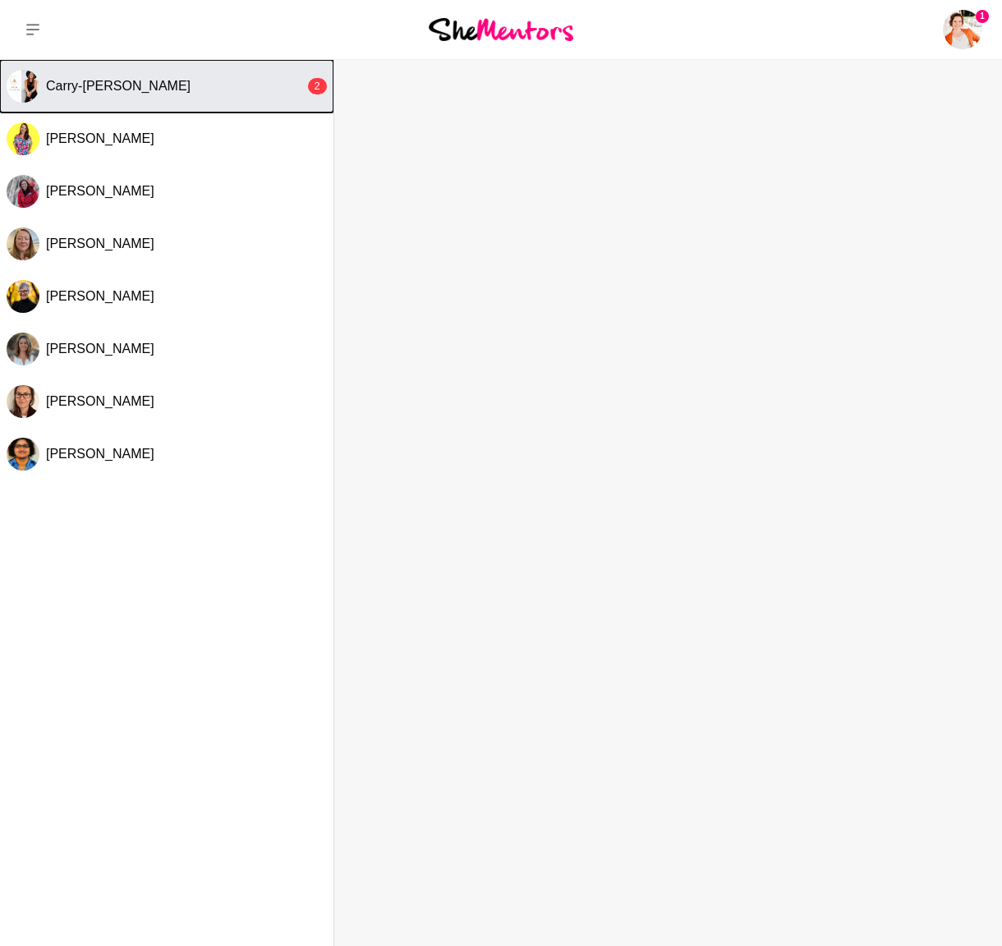
click at [221, 91] on div "Carry-Louise Hansell" at bounding box center [175, 86] width 259 height 16
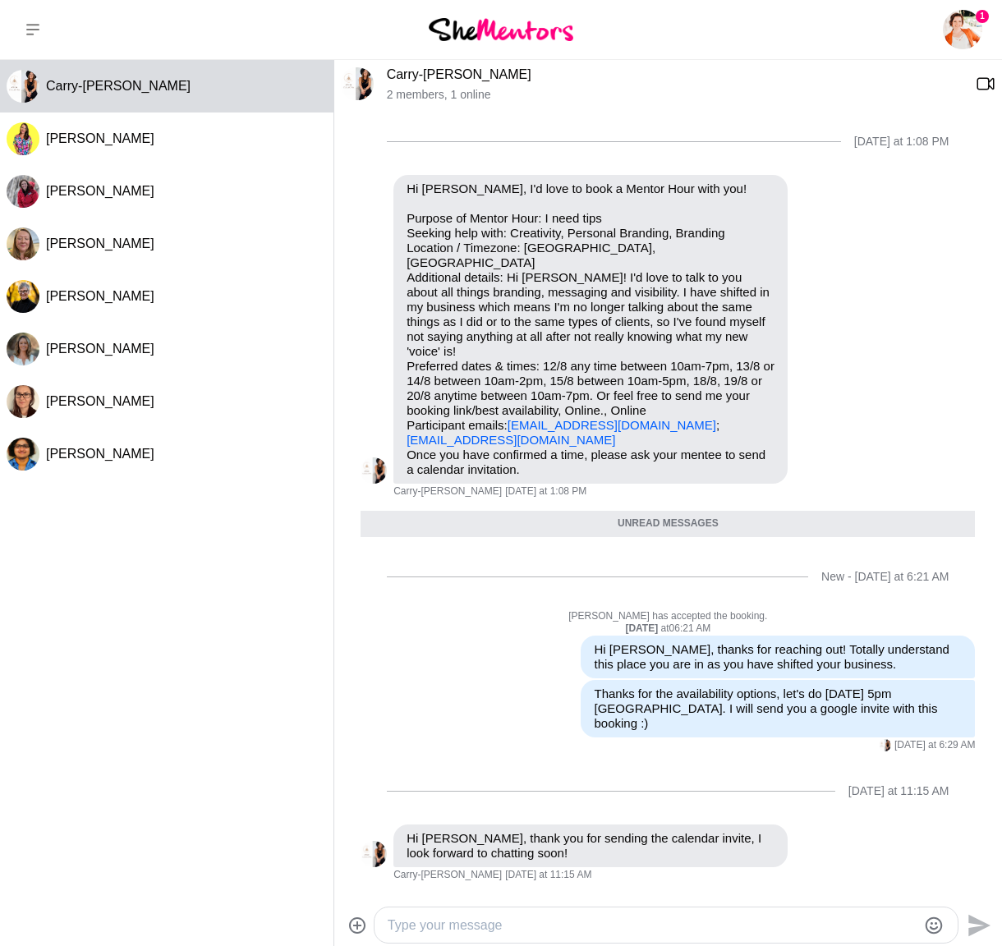
scroll to position [28, 0]
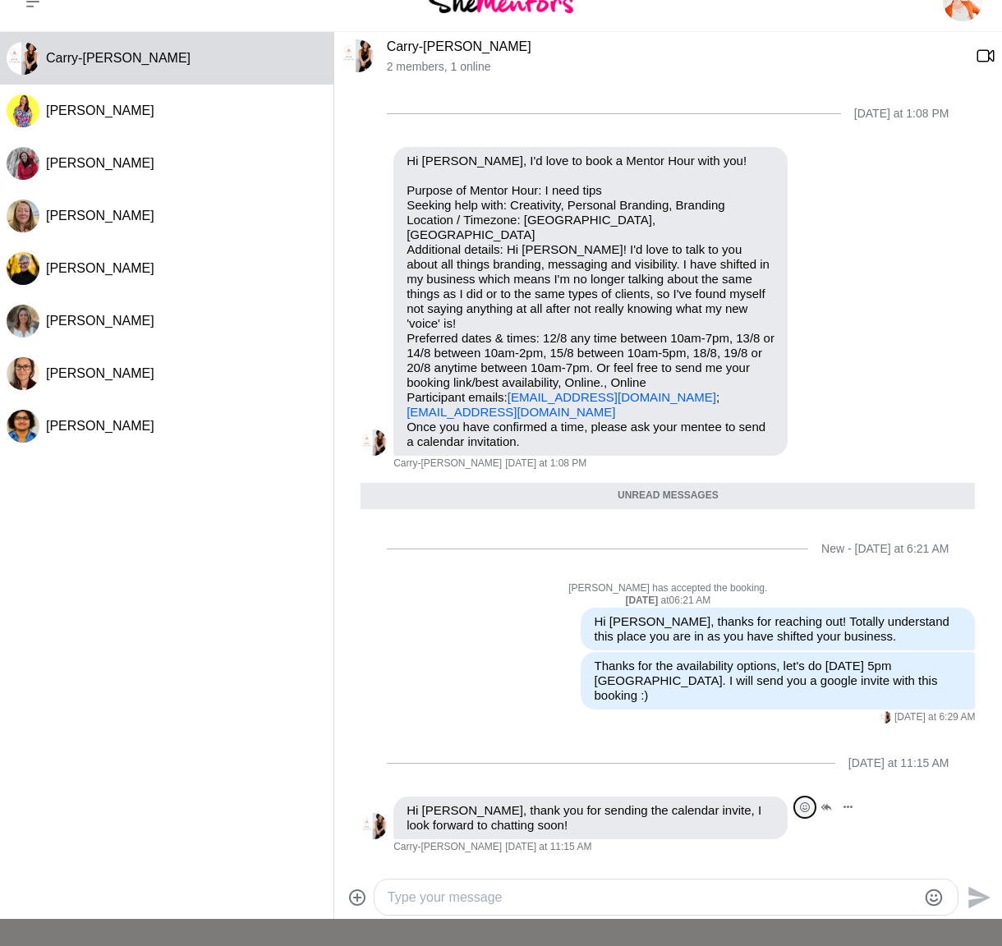
click at [807, 806] on icon "Open Reaction Selector" at bounding box center [804, 808] width 5 height 5
click at [485, 765] on div "Select Reaction: Heart" at bounding box center [488, 772] width 15 height 15
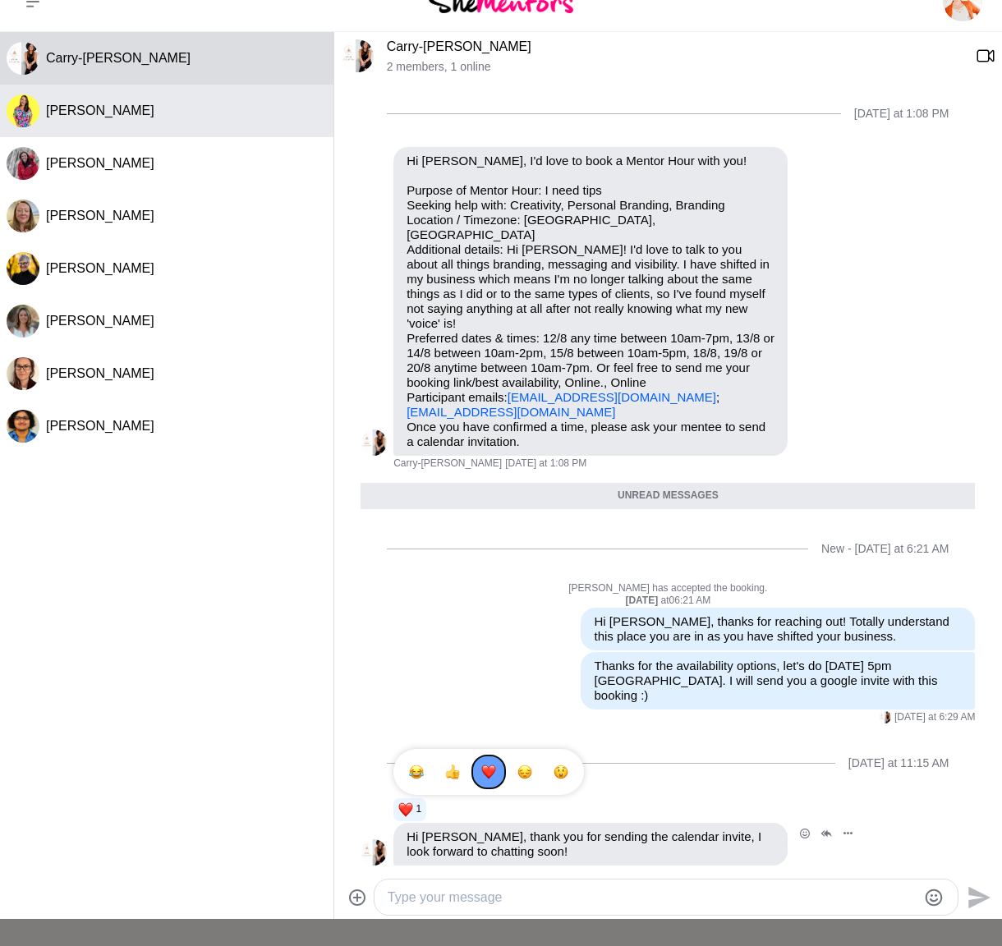
scroll to position [0, 0]
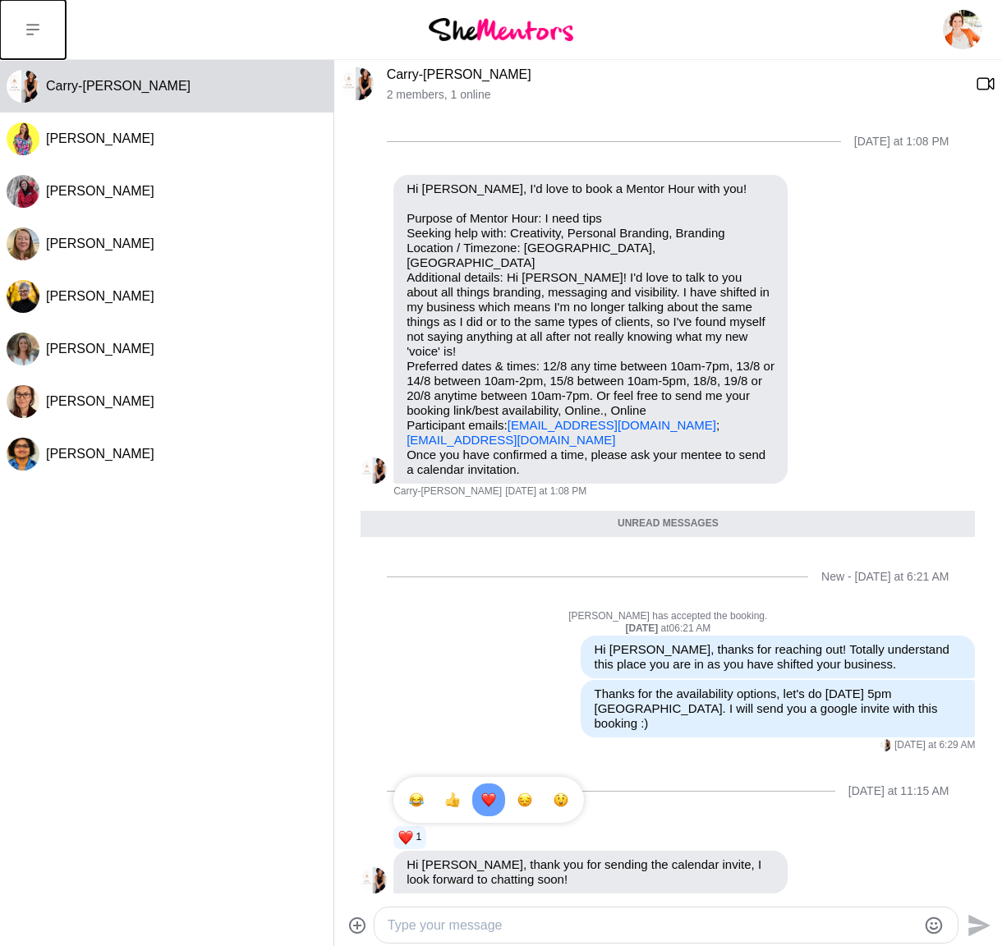
click at [37, 34] on icon at bounding box center [32, 29] width 13 height 13
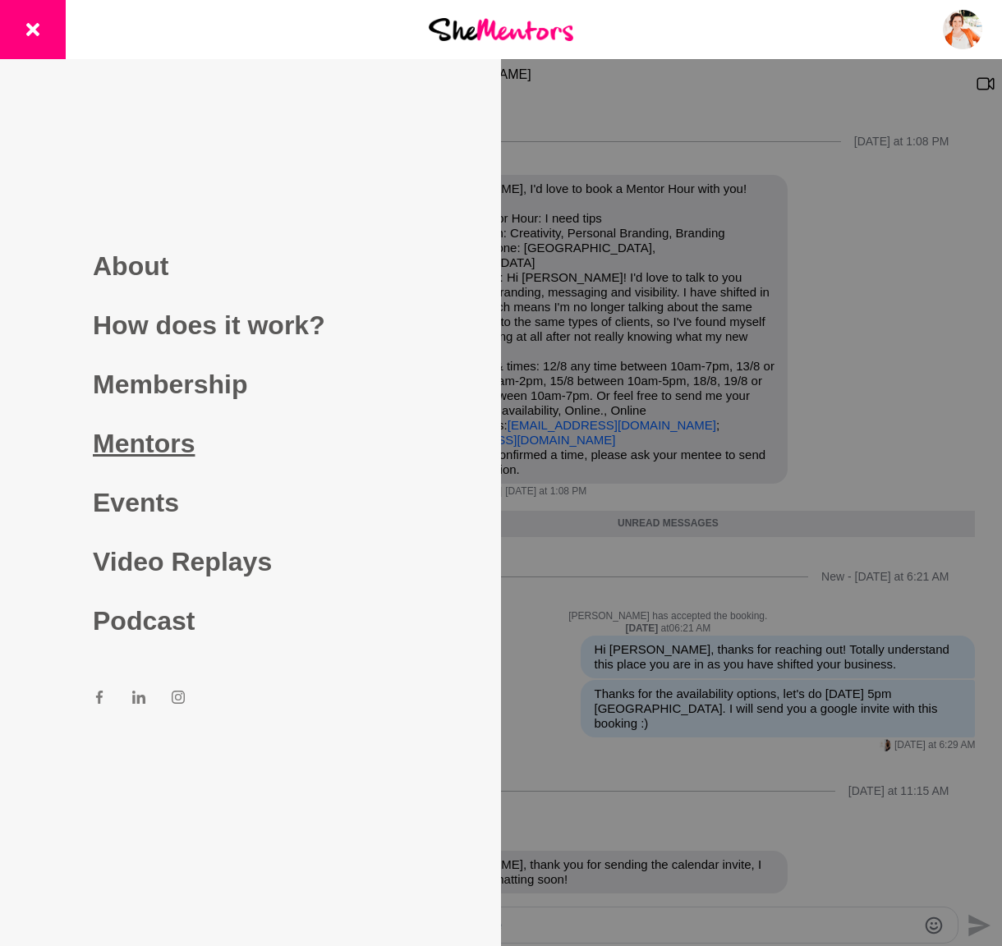
click at [140, 453] on link "Mentors" at bounding box center [250, 443] width 315 height 59
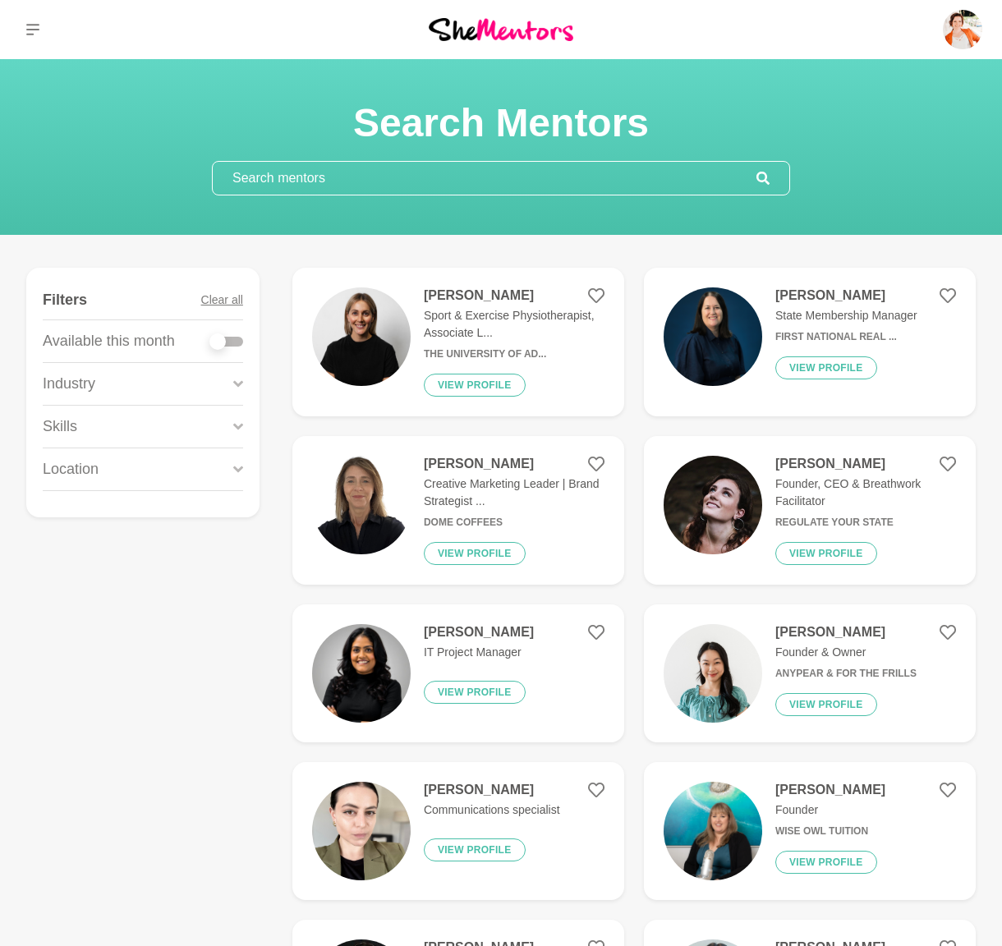
click at [407, 182] on input "text" at bounding box center [485, 178] width 544 height 33
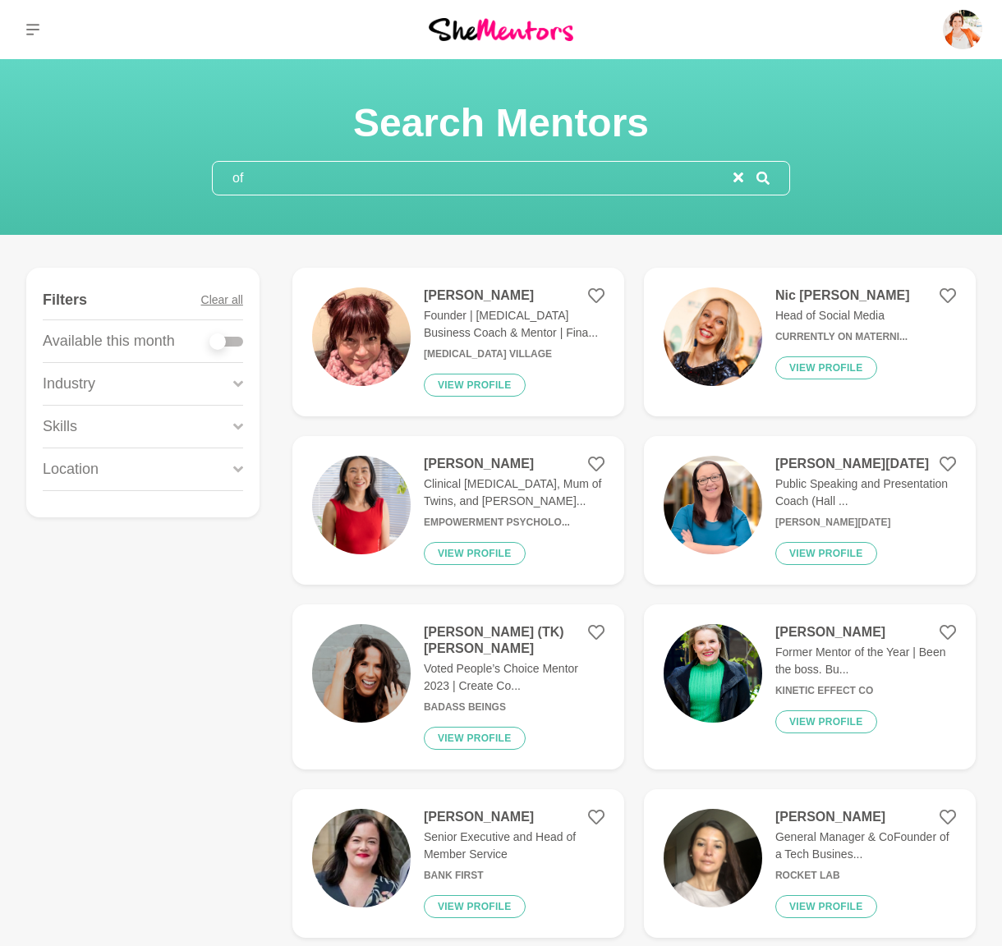
type input "o"
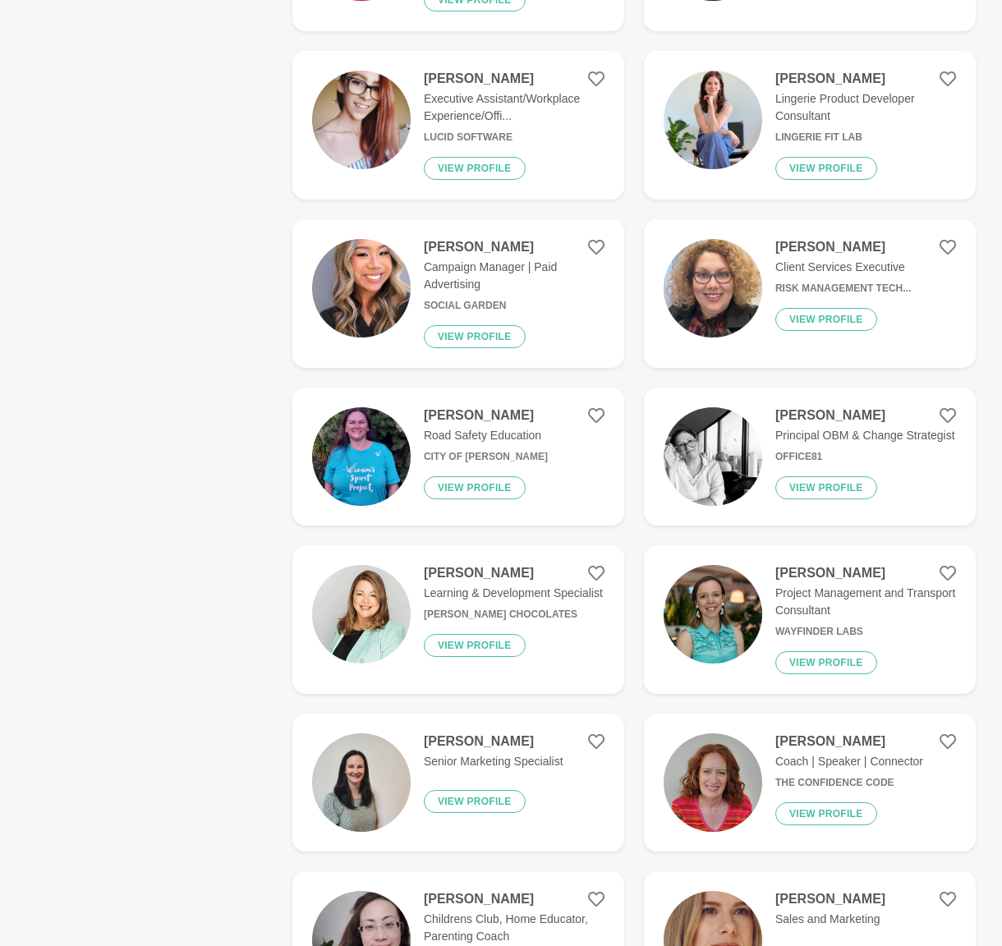
scroll to position [2381, 0]
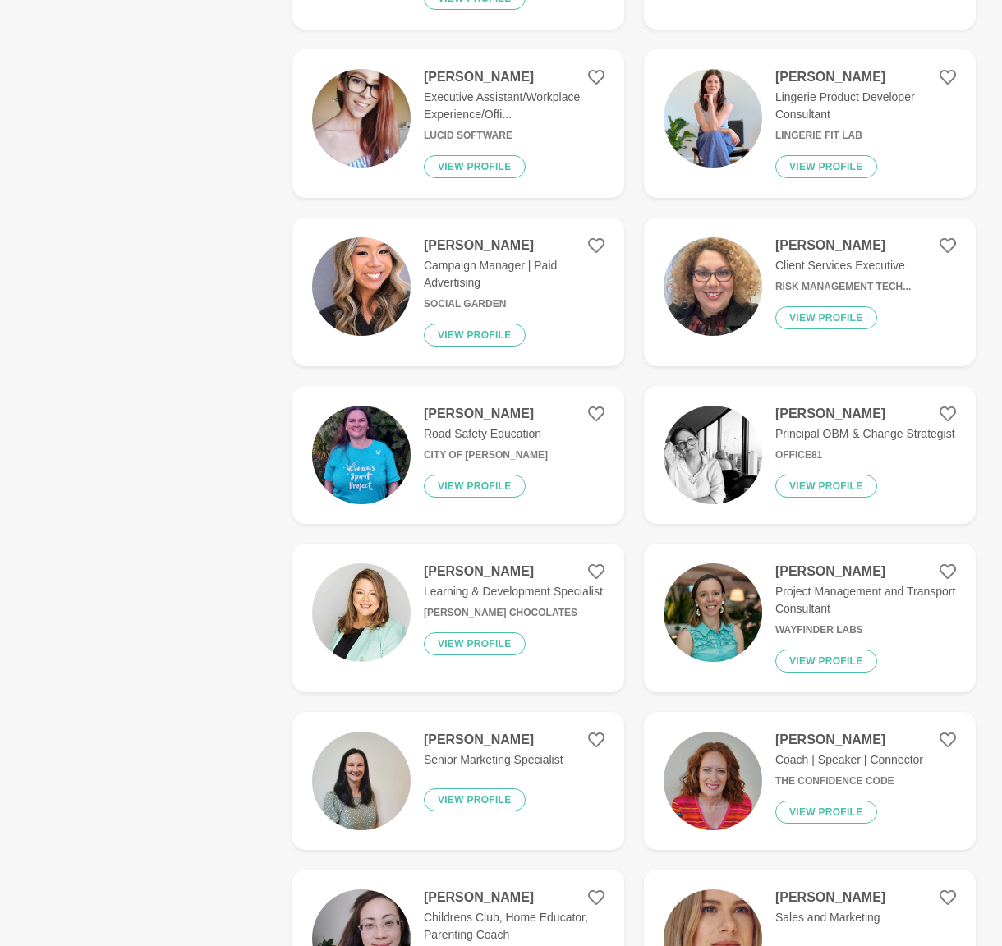
type input "strategy"
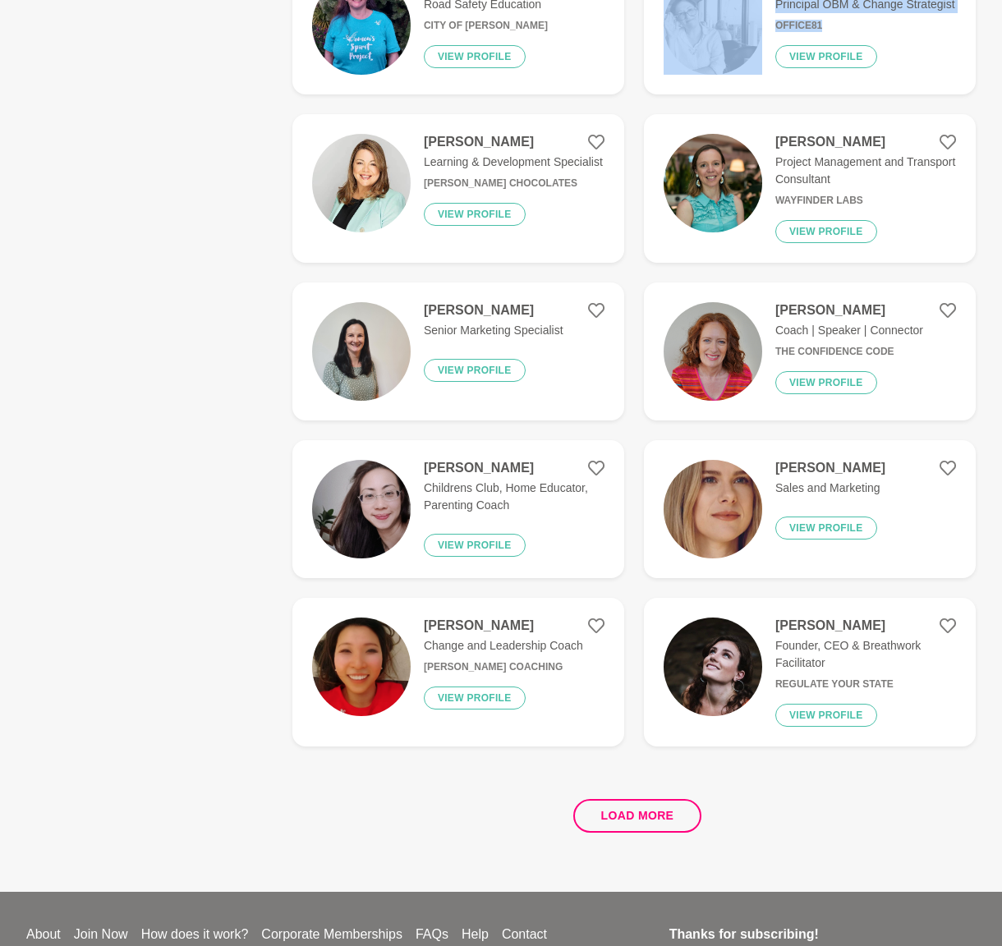
scroll to position [2813, 0]
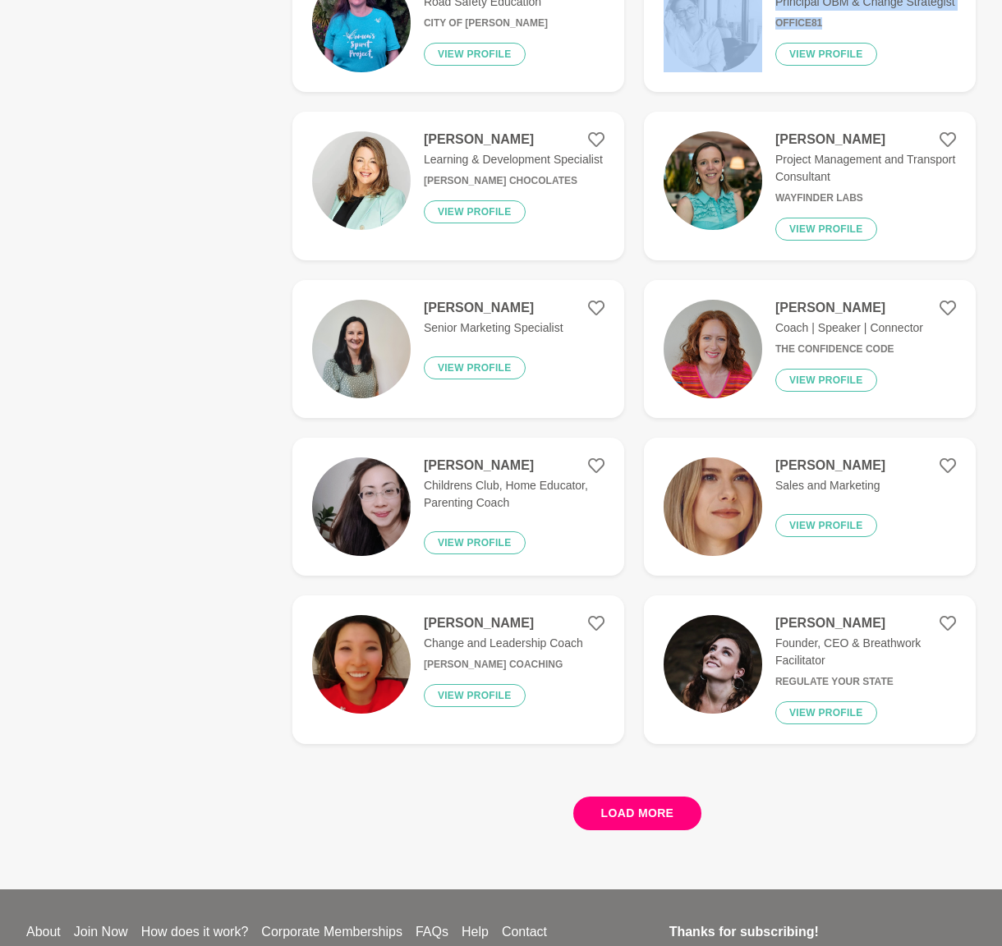
click at [649, 797] on button "Load more" at bounding box center [637, 814] width 129 height 34
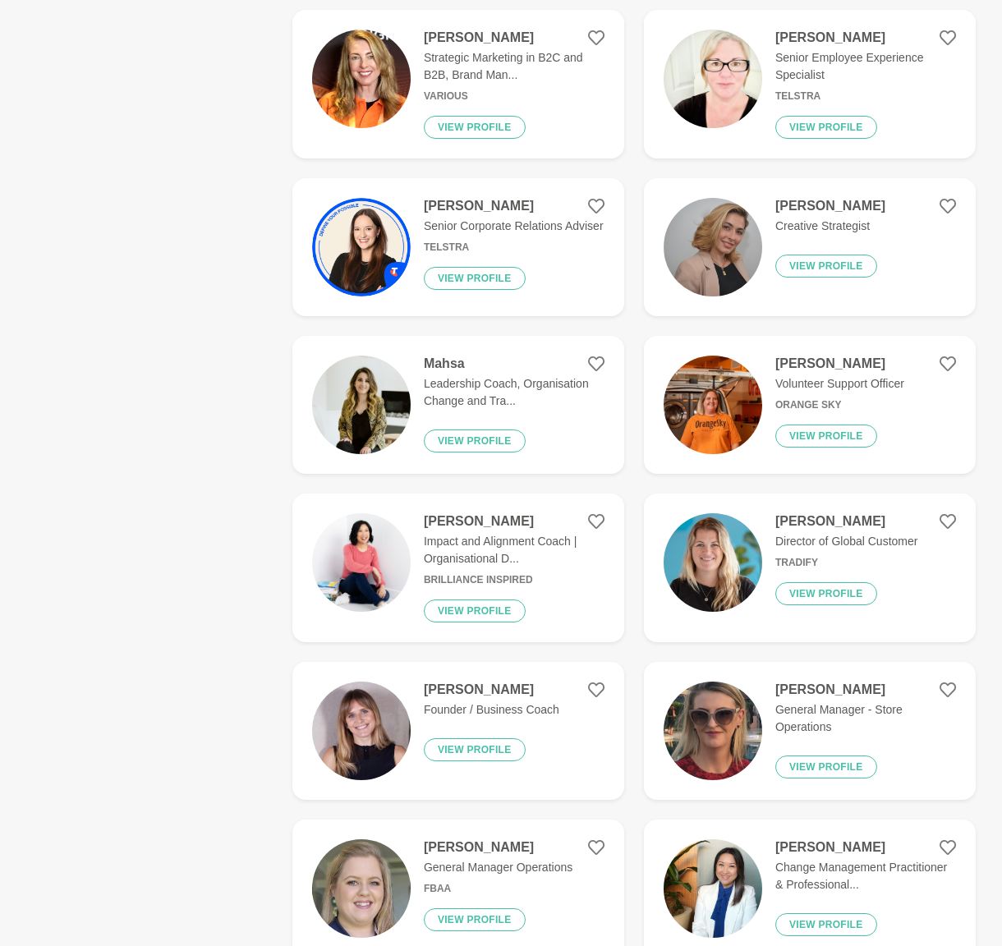
scroll to position [3883, 0]
click at [434, 513] on h4 "Jolynne Rydz" at bounding box center [514, 521] width 181 height 16
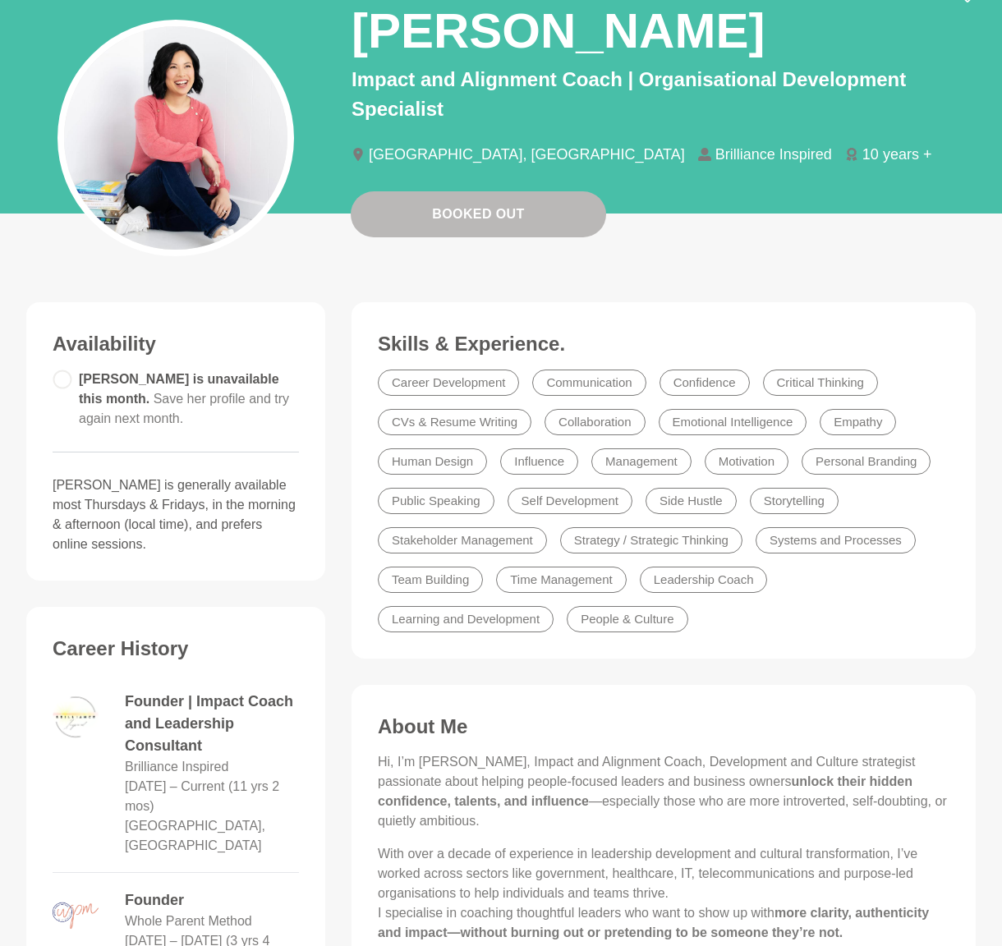
scroll to position [145, 0]
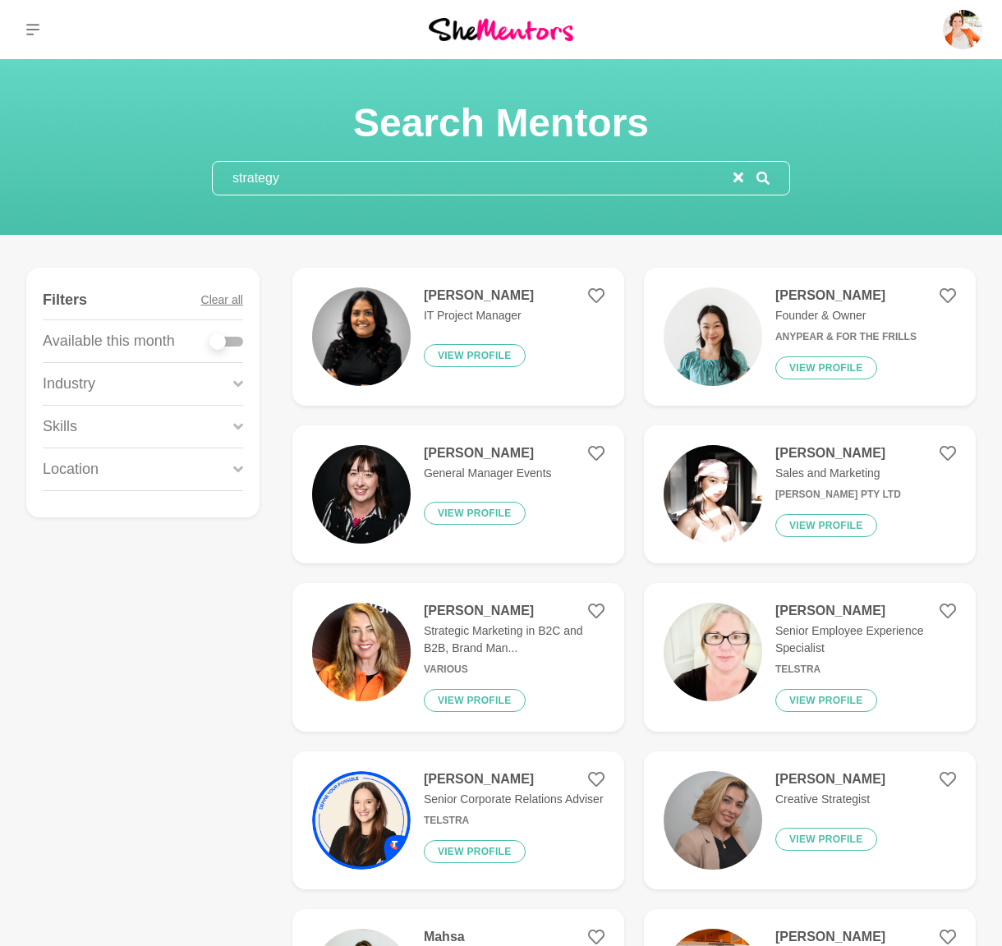
click at [228, 343] on div at bounding box center [226, 342] width 33 height 10
checkbox input "true"
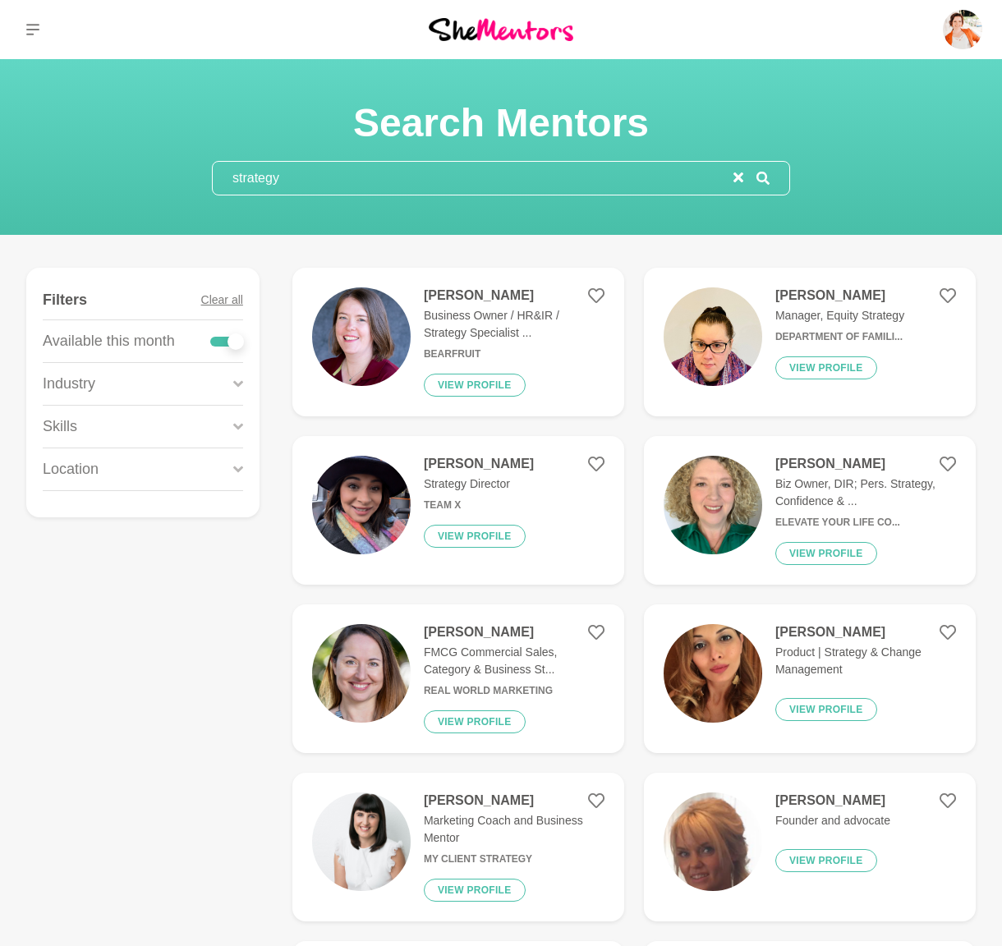
click at [122, 381] on div "Industry" at bounding box center [143, 384] width 200 height 42
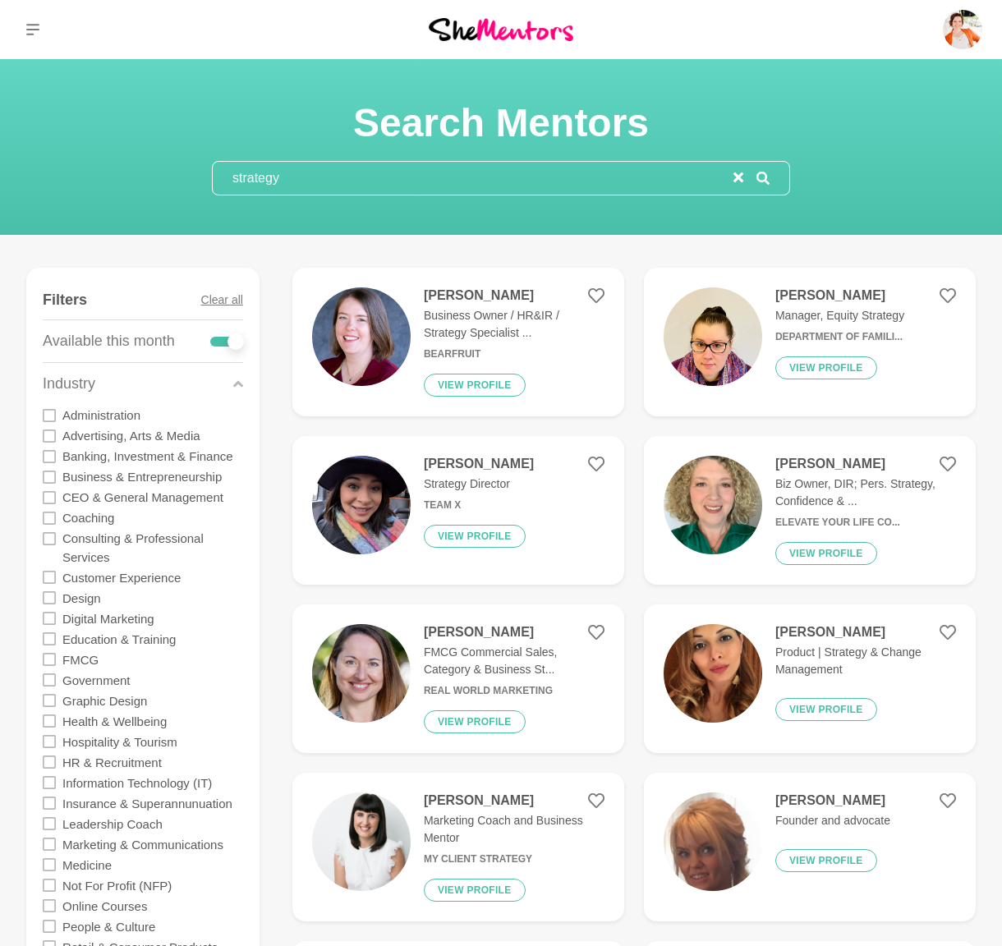
click at [46, 478] on icon at bounding box center [49, 477] width 13 height 13
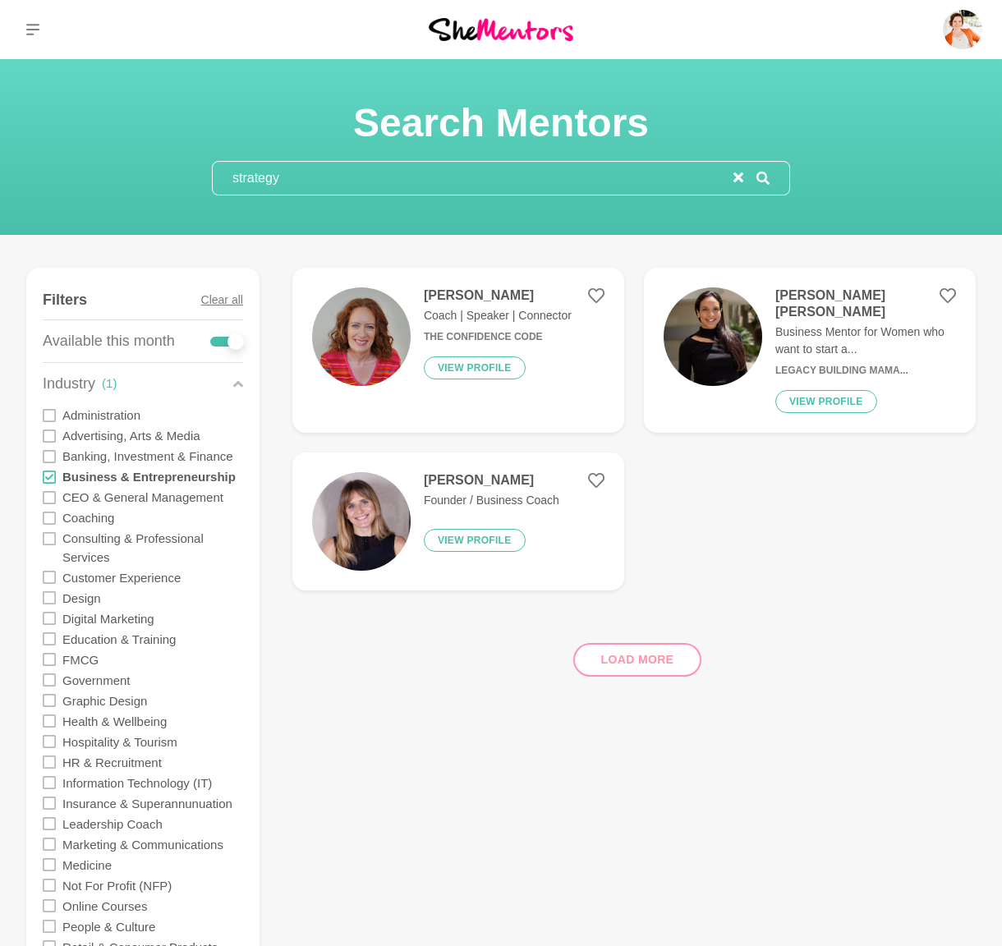
click at [48, 517] on icon at bounding box center [49, 518] width 13 height 13
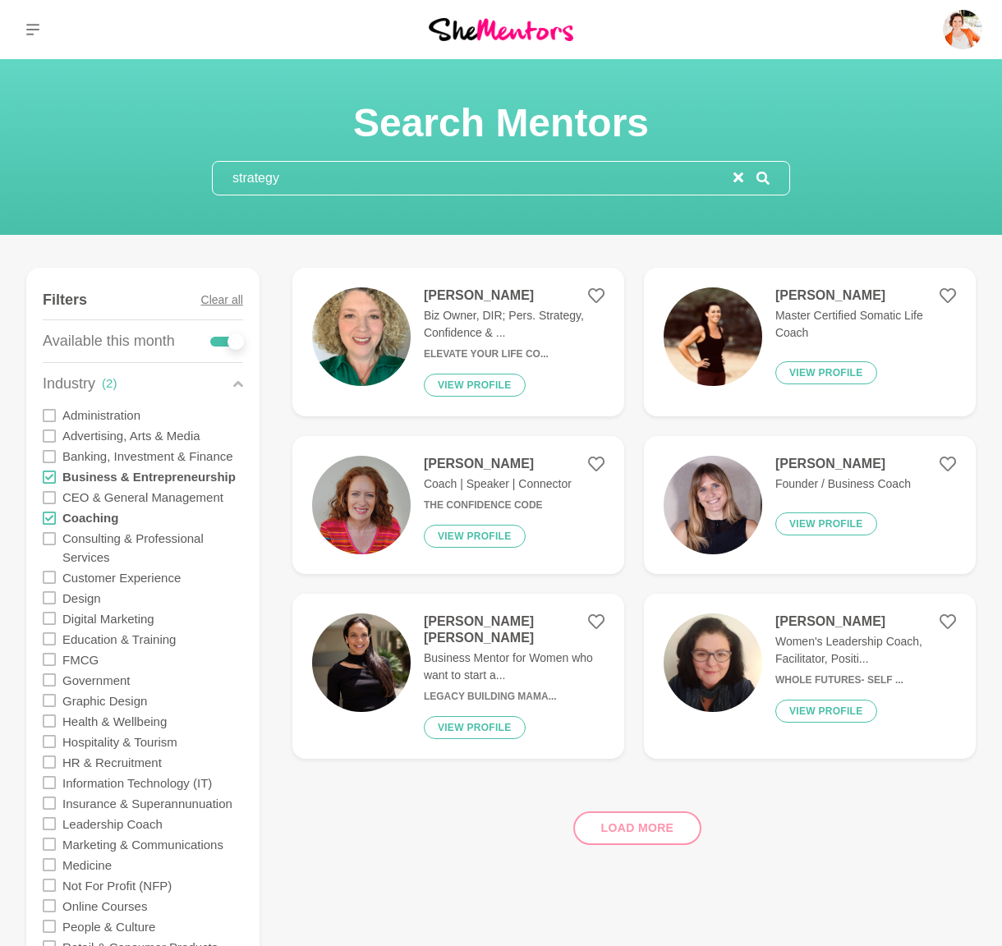
click at [48, 539] on icon at bounding box center [49, 538] width 13 height 13
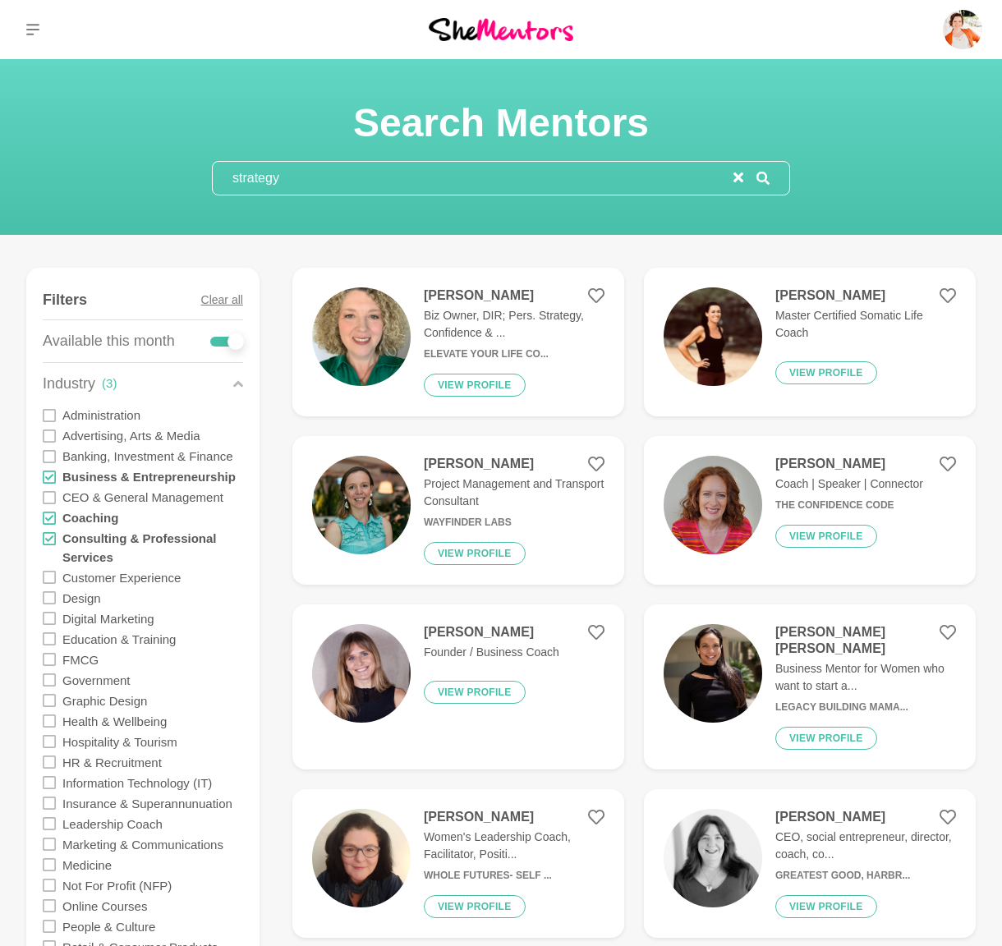
click at [48, 599] on icon at bounding box center [49, 597] width 13 height 13
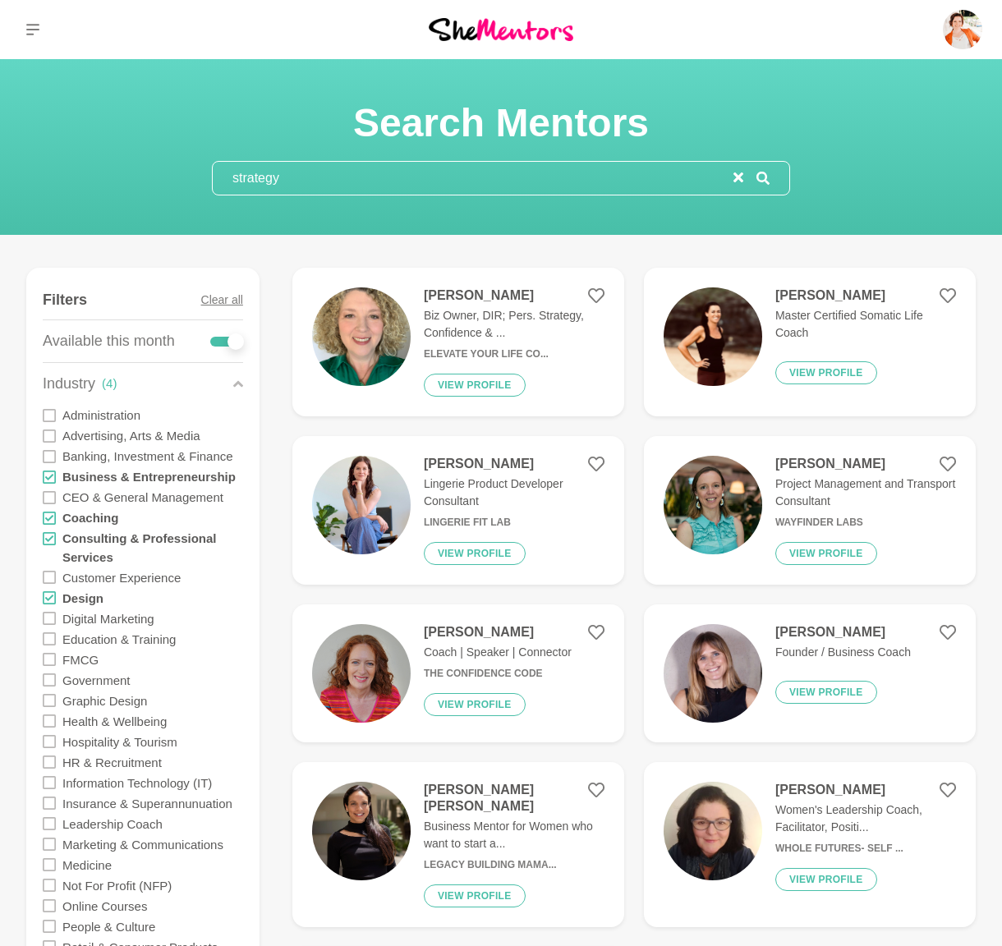
click at [50, 699] on icon at bounding box center [49, 700] width 13 height 13
click at [54, 697] on icon at bounding box center [49, 700] width 13 height 13
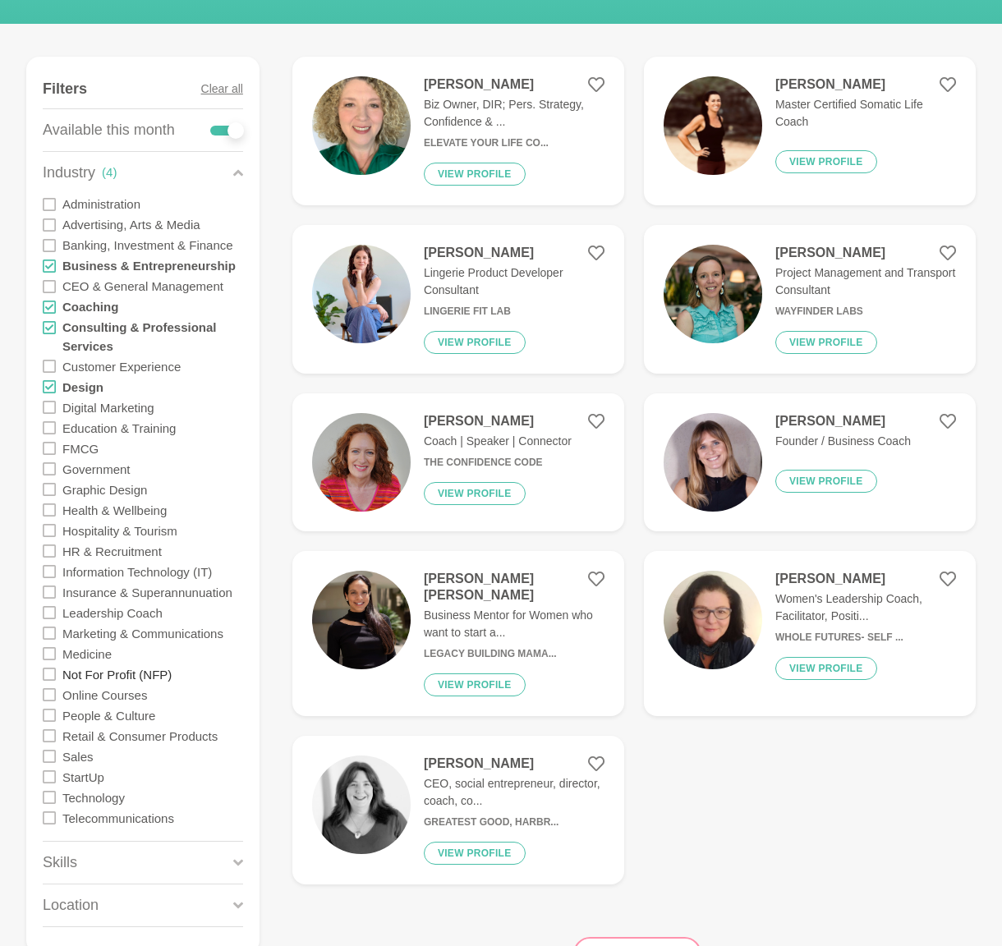
scroll to position [219, 0]
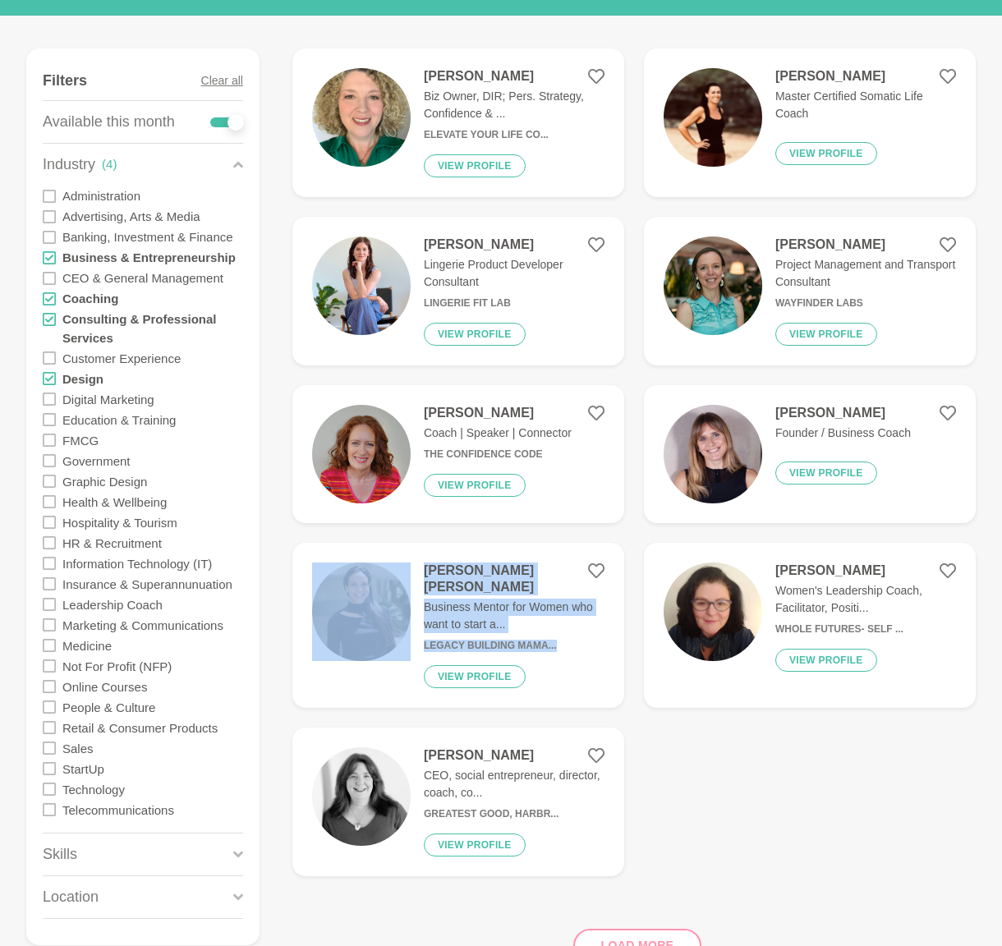
click at [53, 379] on icon at bounding box center [49, 378] width 13 height 13
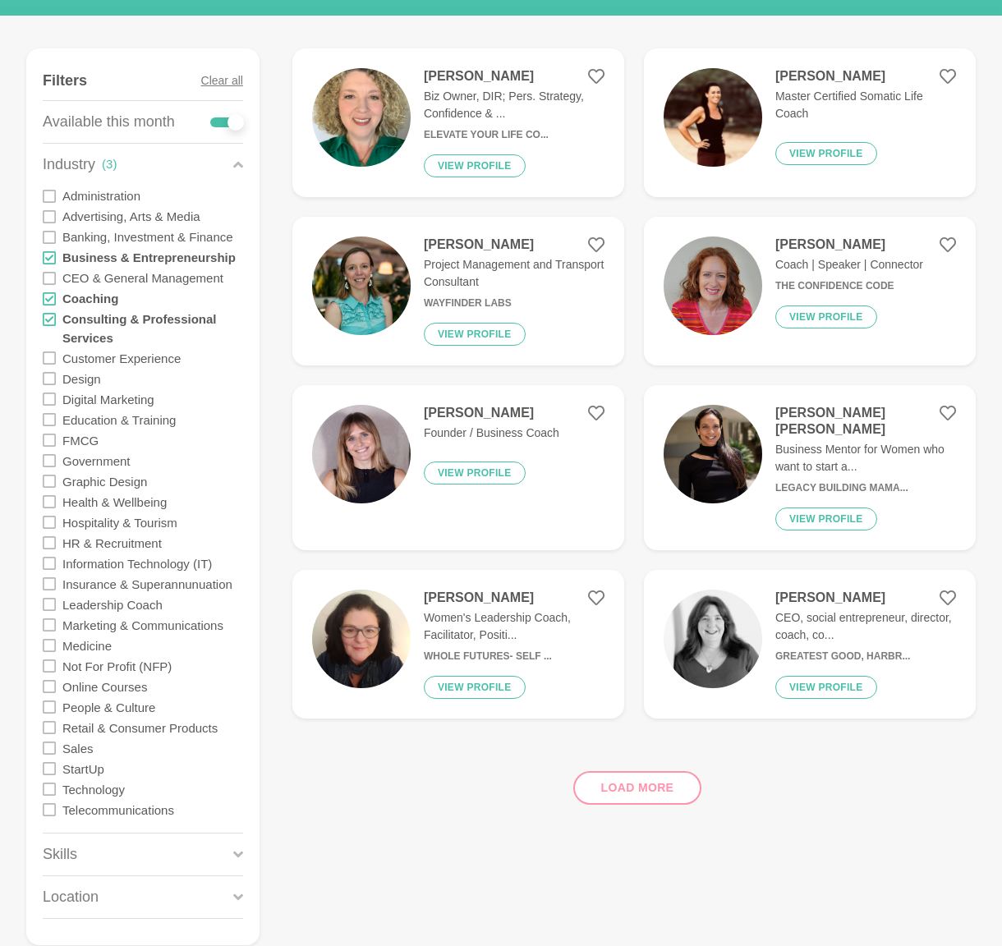
click at [637, 773] on div "Load more" at bounding box center [633, 781] width 683 height 99
click at [610, 766] on div "Load more" at bounding box center [633, 781] width 683 height 99
click at [52, 321] on icon at bounding box center [49, 319] width 13 height 13
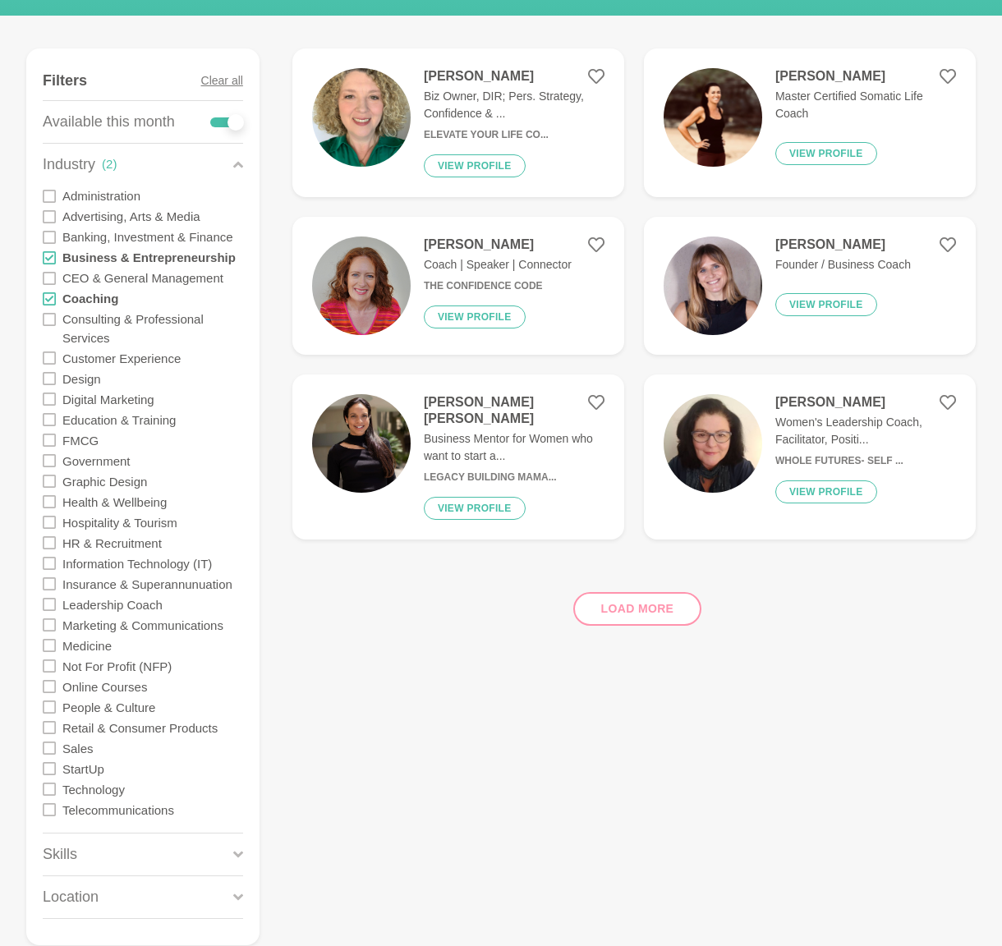
click at [52, 321] on icon at bounding box center [49, 319] width 13 height 13
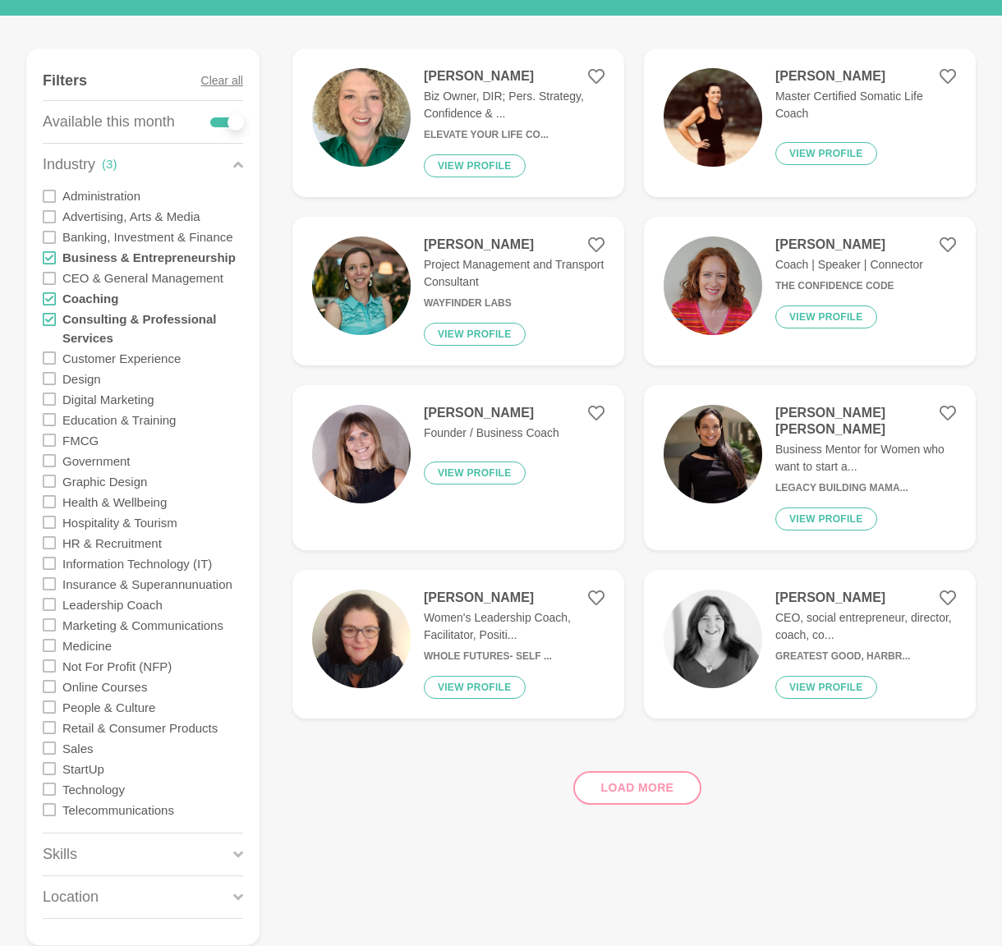
click at [43, 316] on icon at bounding box center [49, 319] width 13 height 13
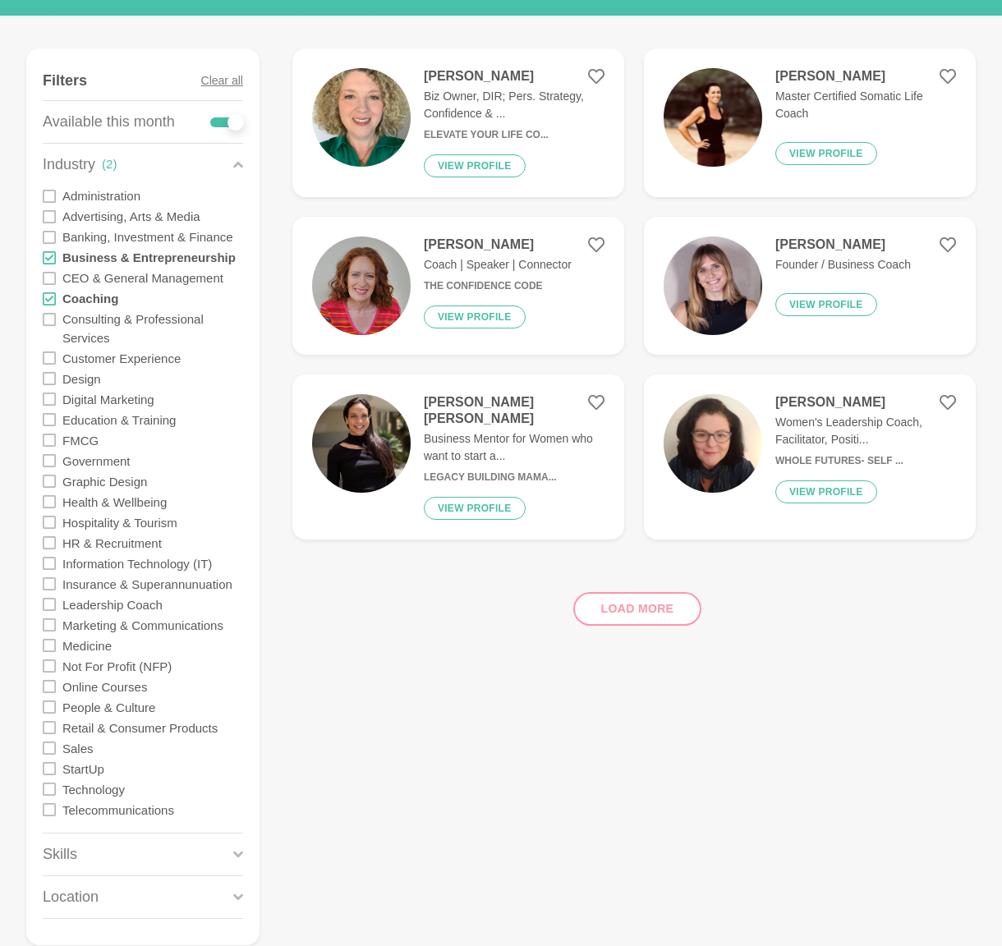
click at [46, 299] on icon at bounding box center [49, 298] width 13 height 13
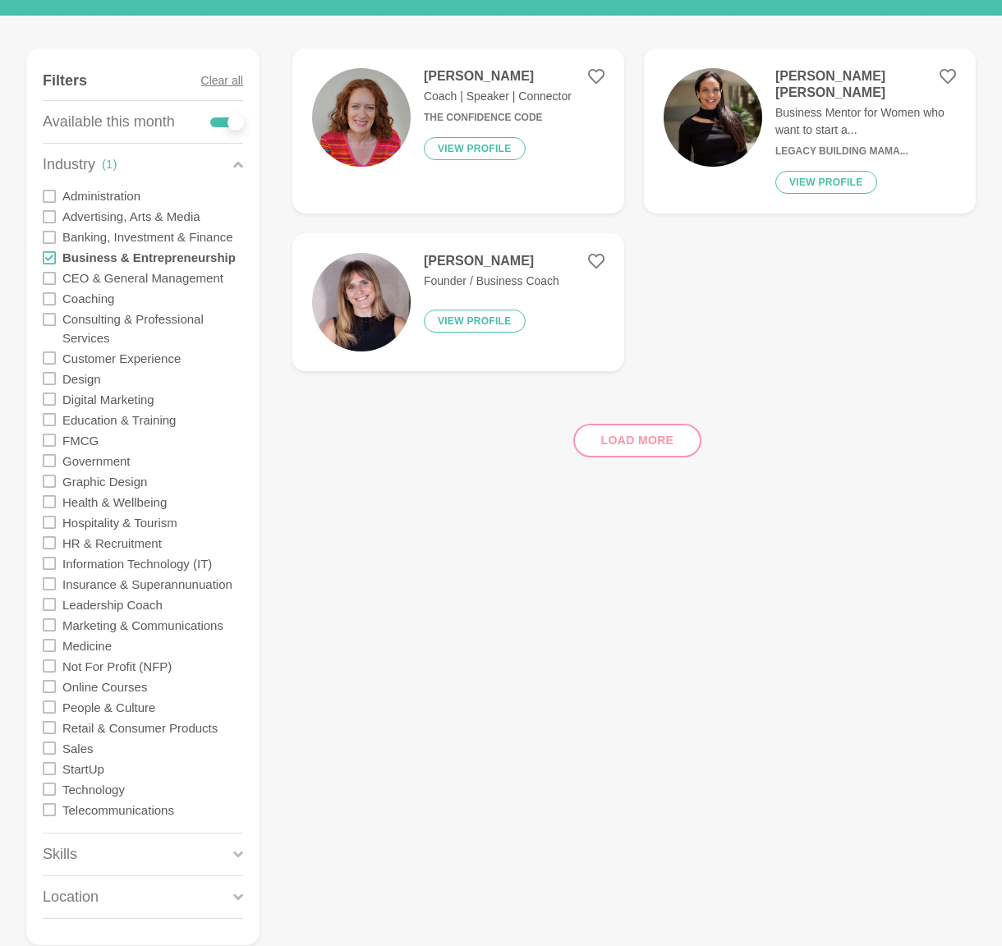
click at [627, 435] on div "Load more" at bounding box center [633, 433] width 683 height 99
click at [475, 253] on h4 "Joan Murphy" at bounding box center [492, 261] width 136 height 16
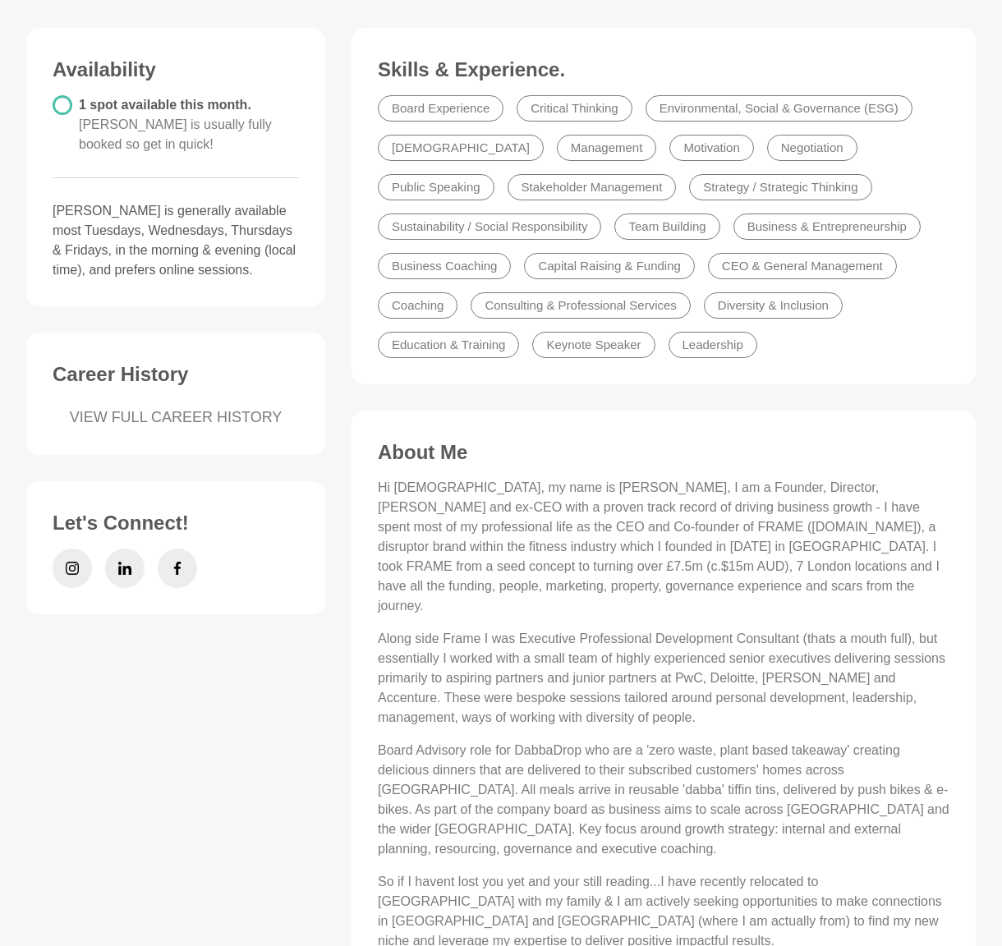
scroll to position [414, 0]
click at [79, 550] on span at bounding box center [72, 569] width 39 height 39
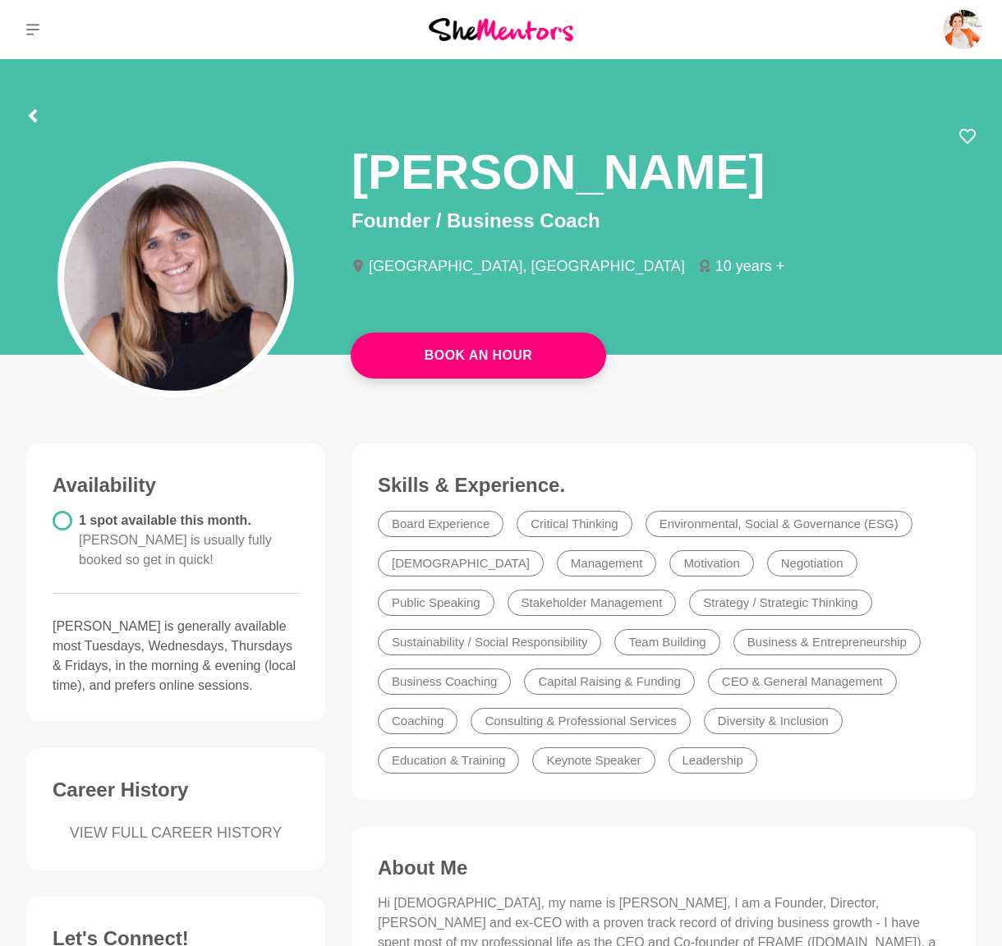
click at [39, 111] on div at bounding box center [501, 114] width 950 height 30
click at [36, 117] on icon at bounding box center [32, 115] width 13 height 13
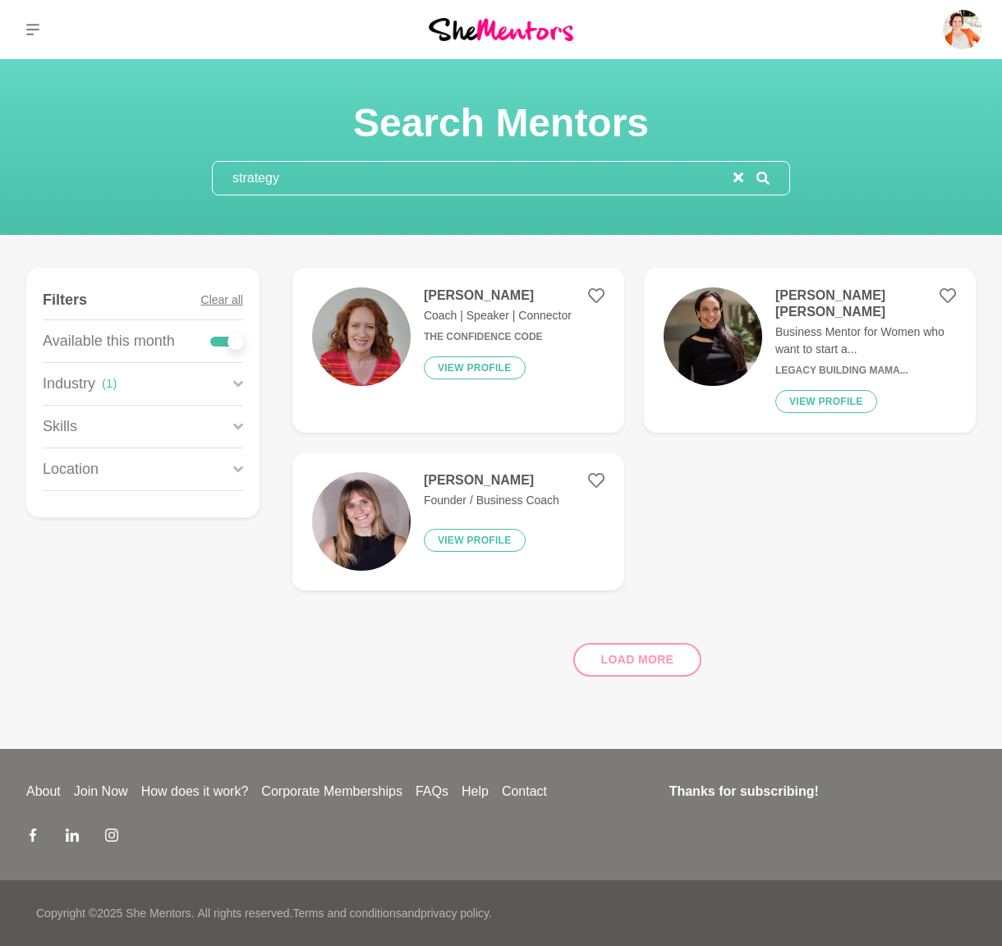
click at [244, 379] on figure "Filters Clear all Available this month Industry ( 1 ) Administration Advertisin…" at bounding box center [142, 393] width 233 height 250
click at [85, 387] on p "Industry" at bounding box center [69, 384] width 53 height 22
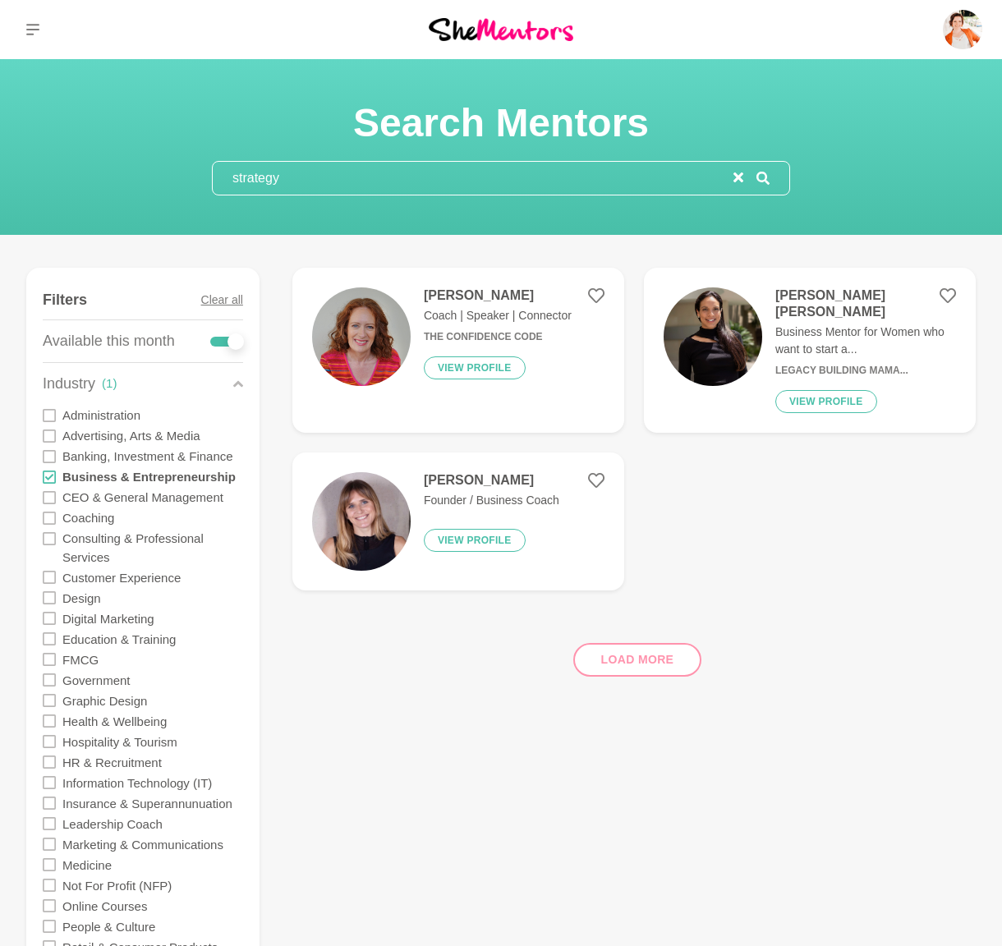
click at [54, 467] on div "Business & Entrepreneurship" at bounding box center [143, 477] width 200 height 21
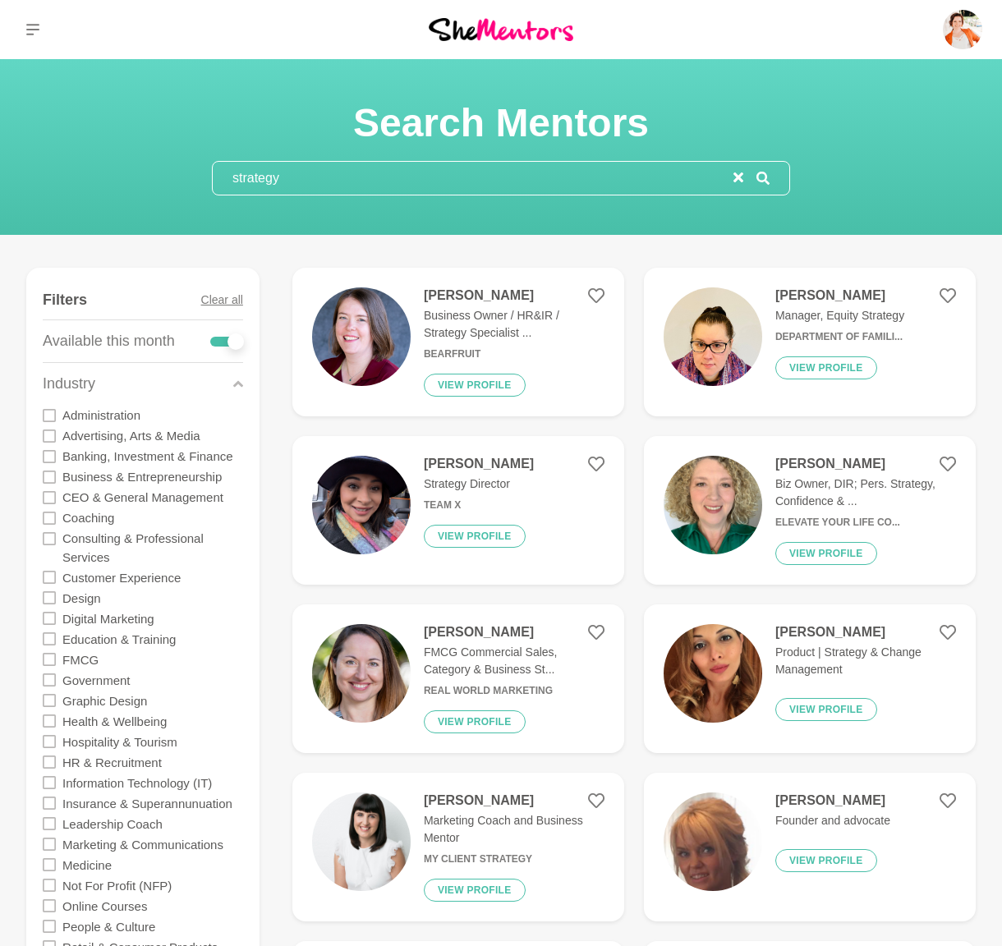
click at [73, 378] on p "Industry" at bounding box center [69, 384] width 53 height 22
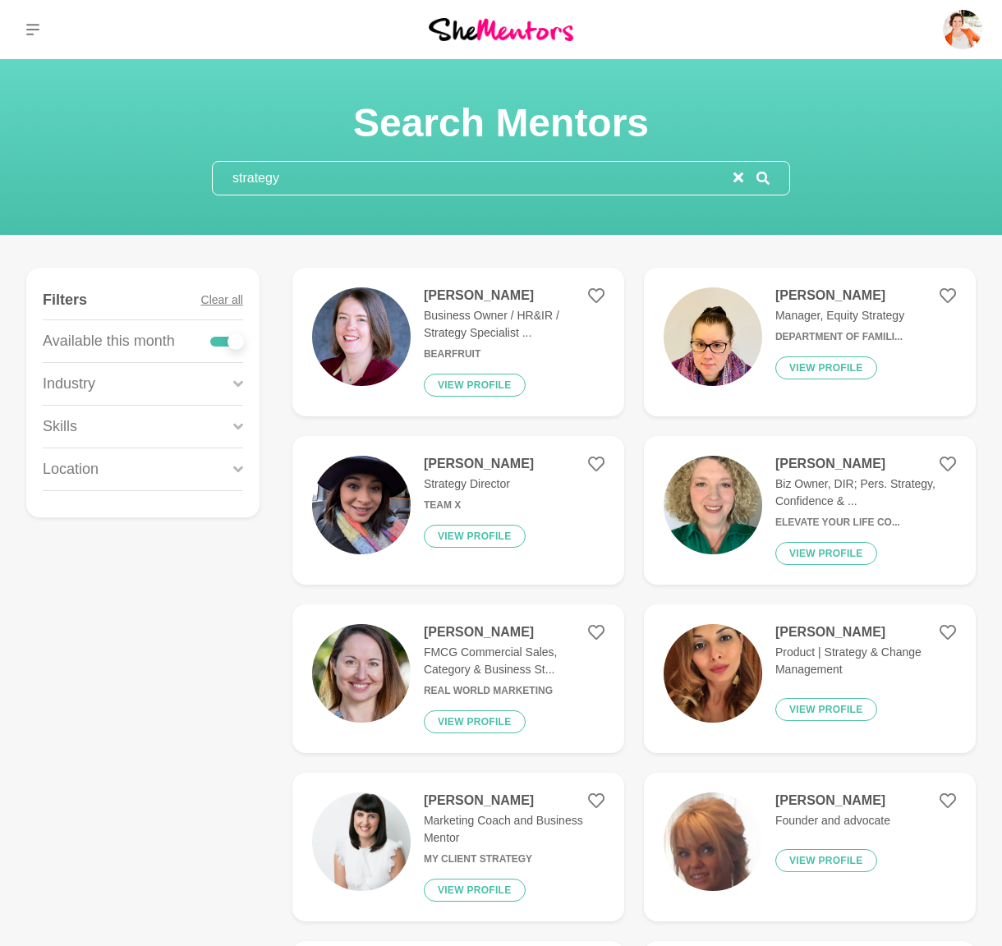
click at [67, 428] on p "Skills" at bounding box center [60, 427] width 34 height 22
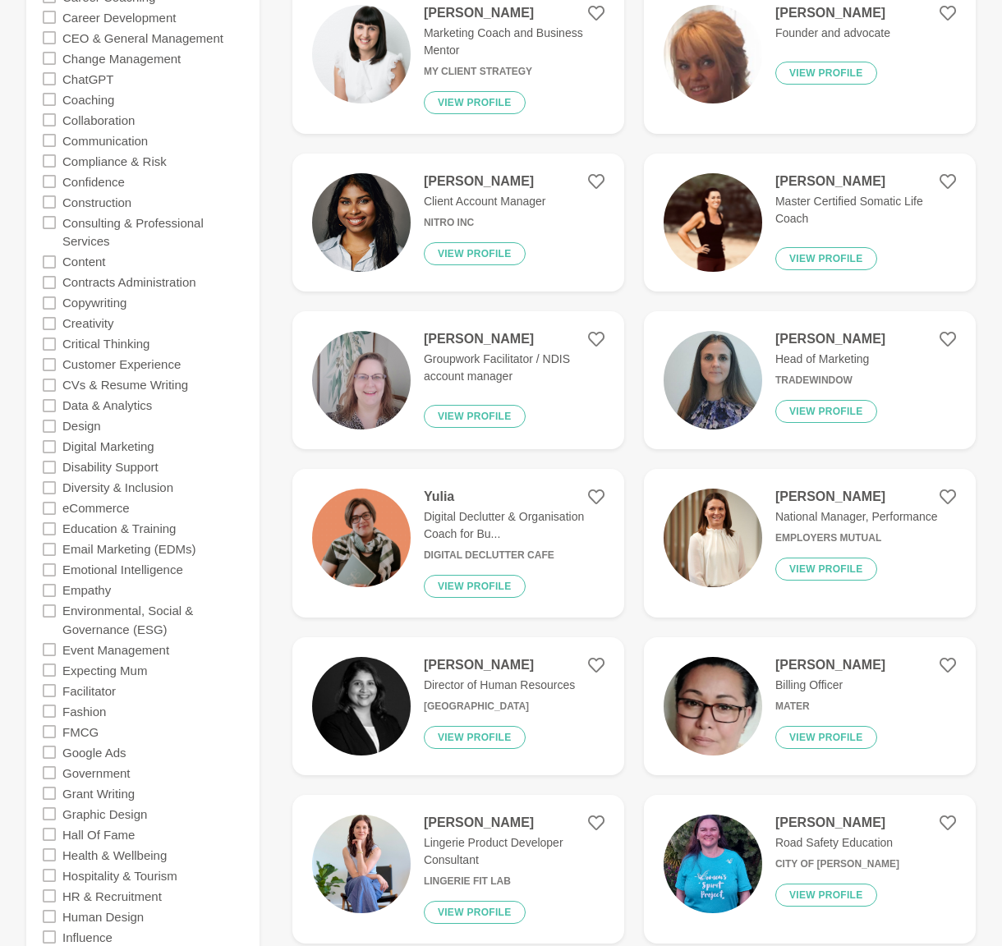
scroll to position [798, 0]
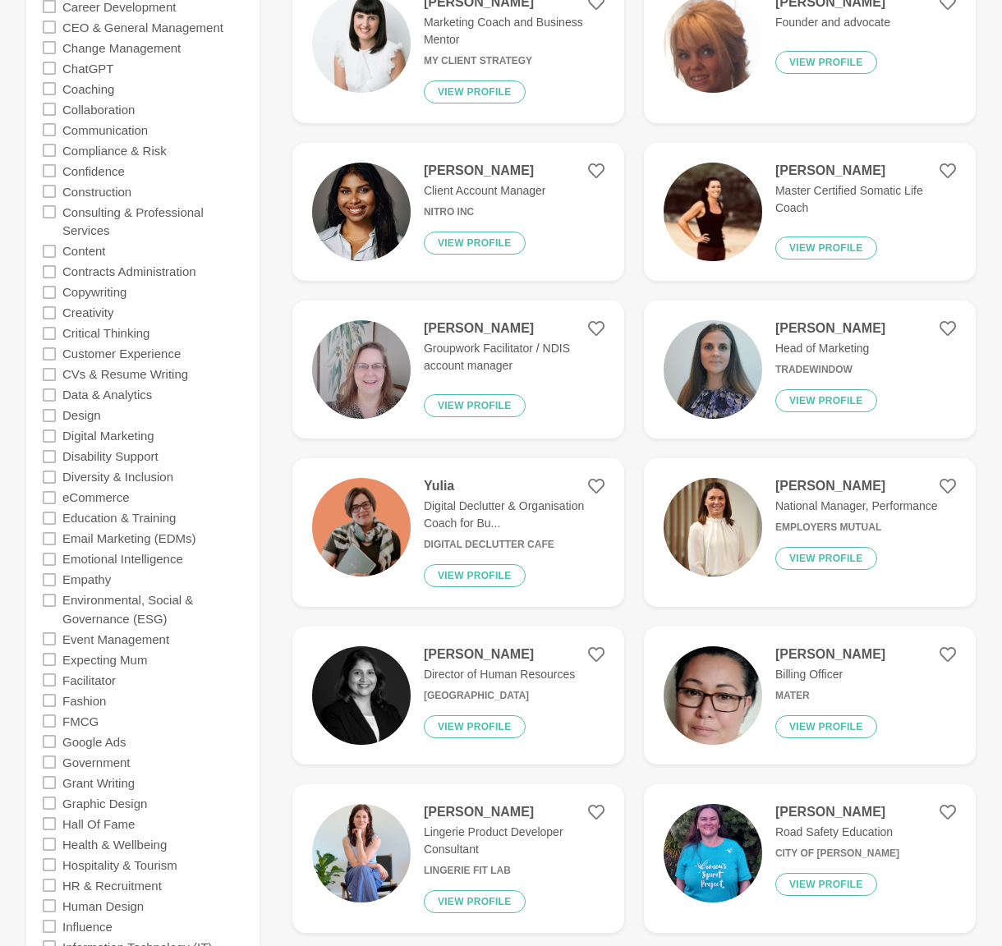
click at [51, 333] on icon at bounding box center [49, 333] width 13 height 13
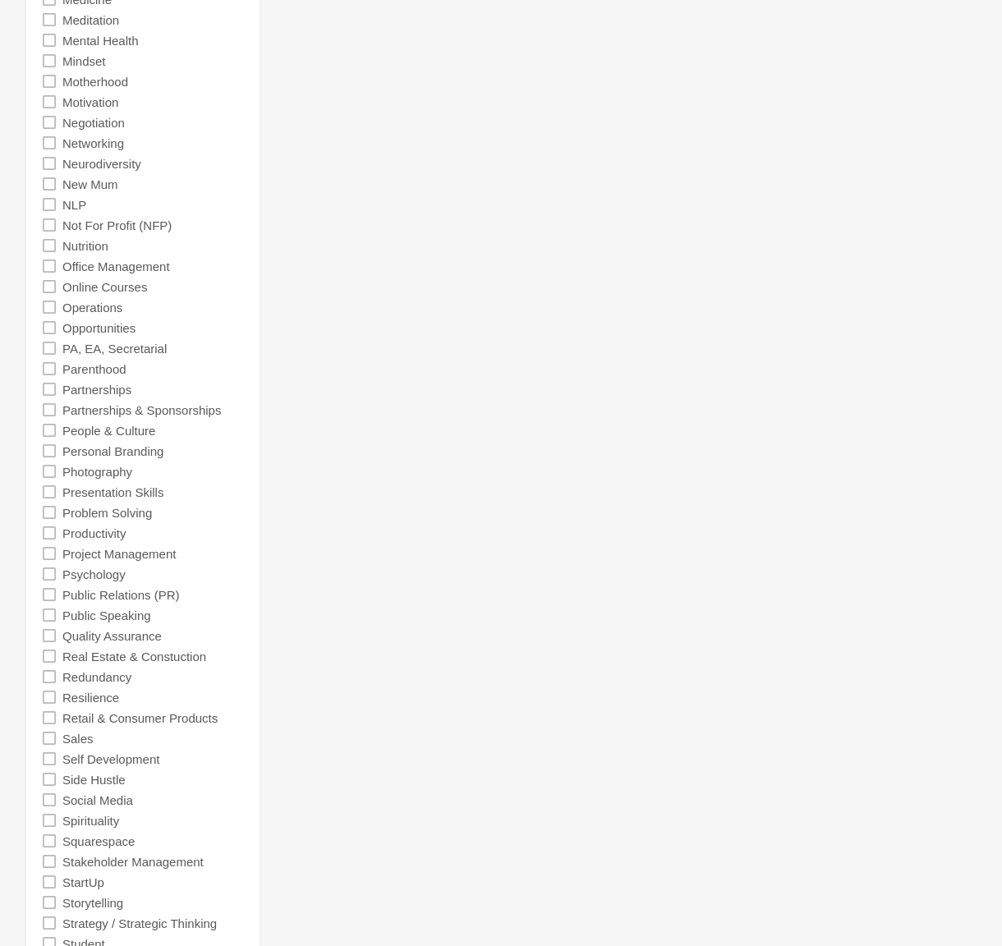
scroll to position [2035, 0]
click at [53, 309] on icon at bounding box center [49, 305] width 13 height 13
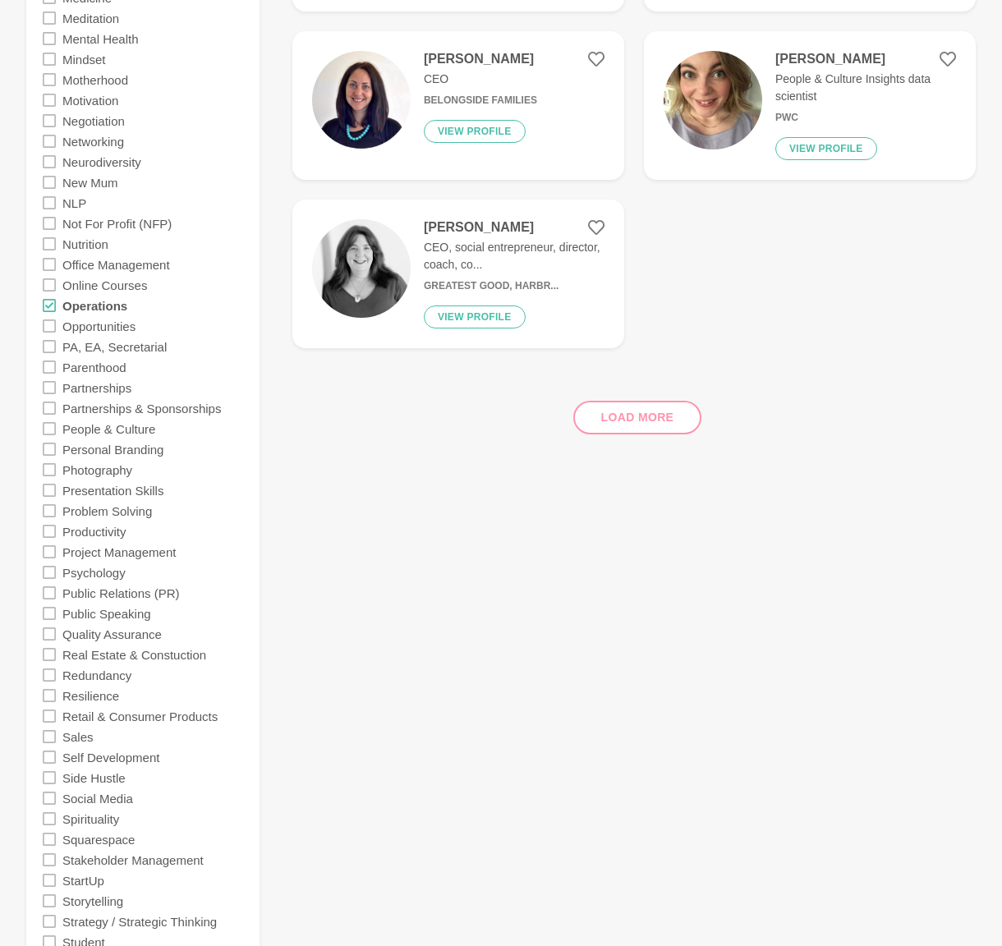
click at [53, 309] on icon at bounding box center [49, 305] width 13 height 13
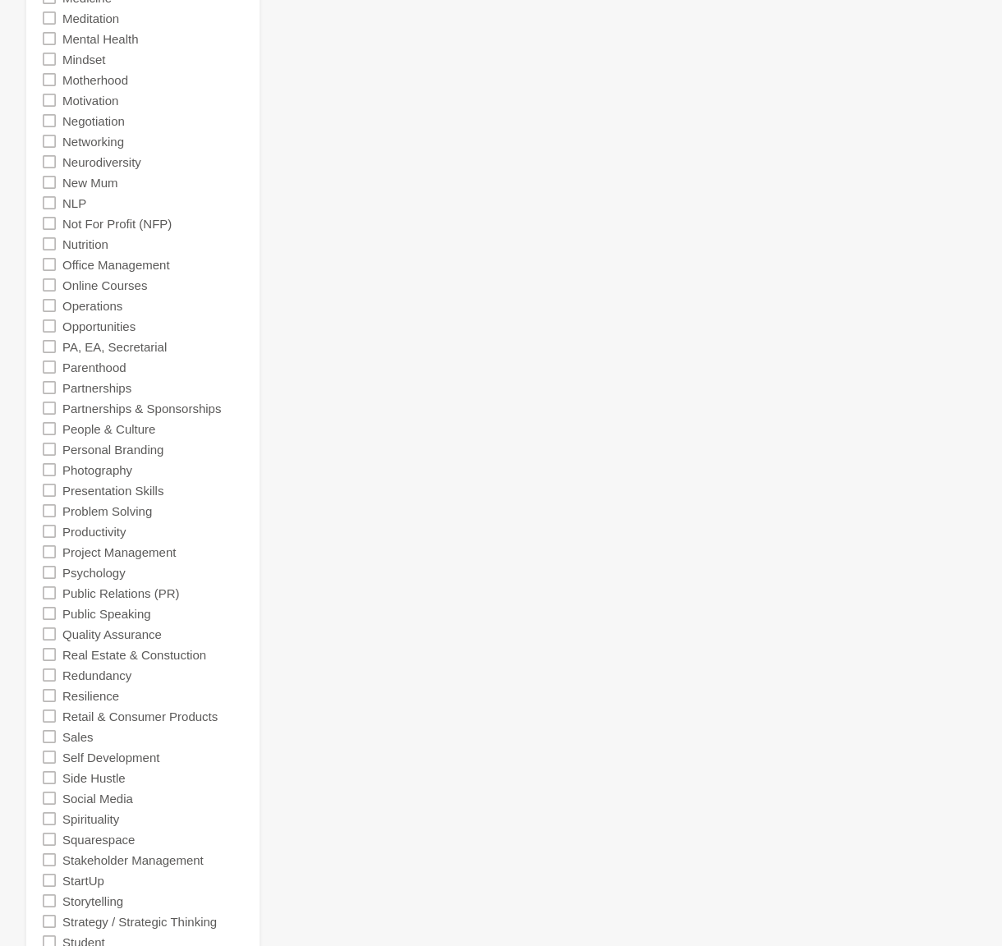
click at [53, 309] on icon at bounding box center [49, 305] width 13 height 13
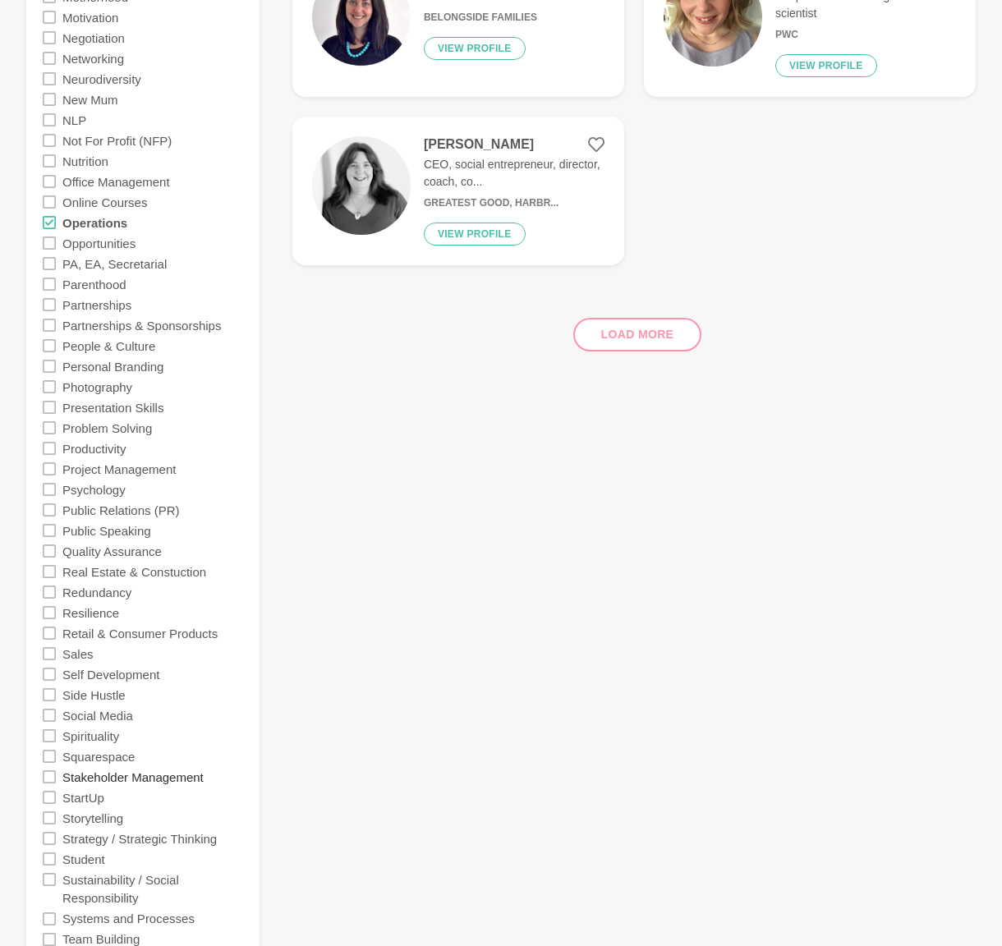
scroll to position [2130, 0]
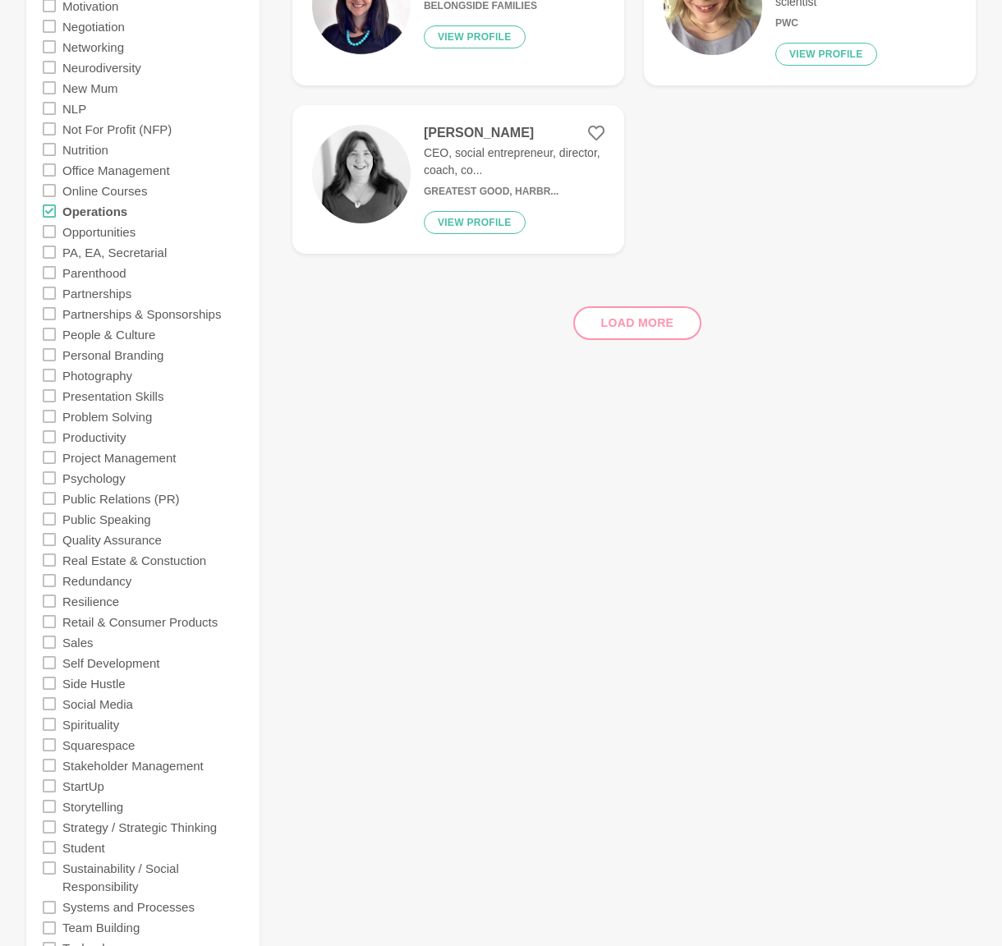
click at [49, 825] on icon at bounding box center [49, 827] width 13 height 13
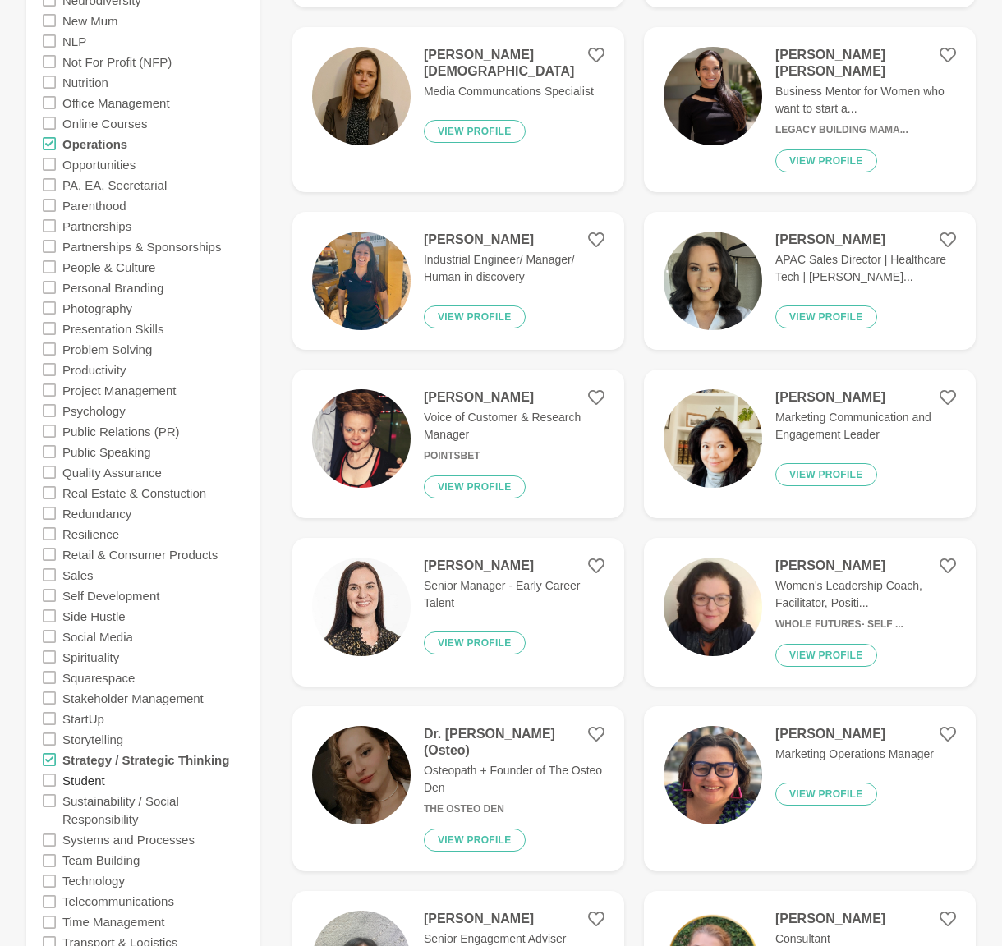
scroll to position [2200, 0]
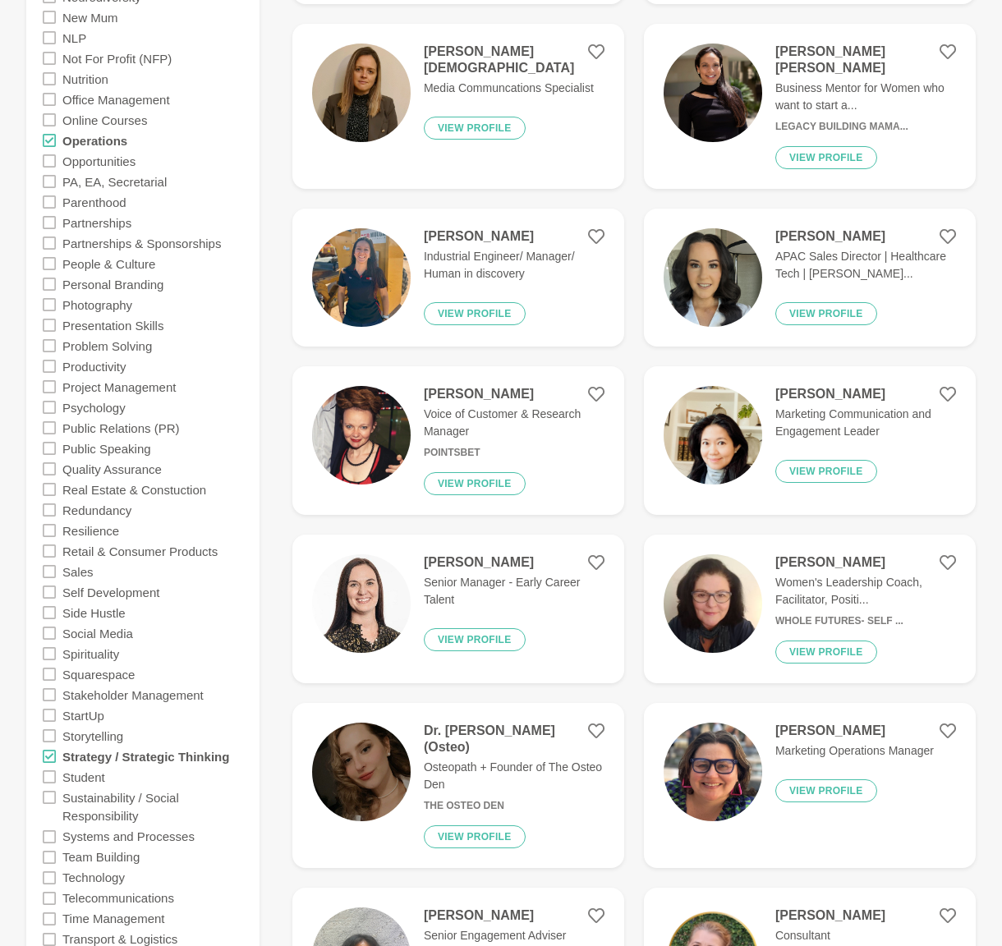
click at [50, 836] on icon at bounding box center [49, 836] width 13 height 13
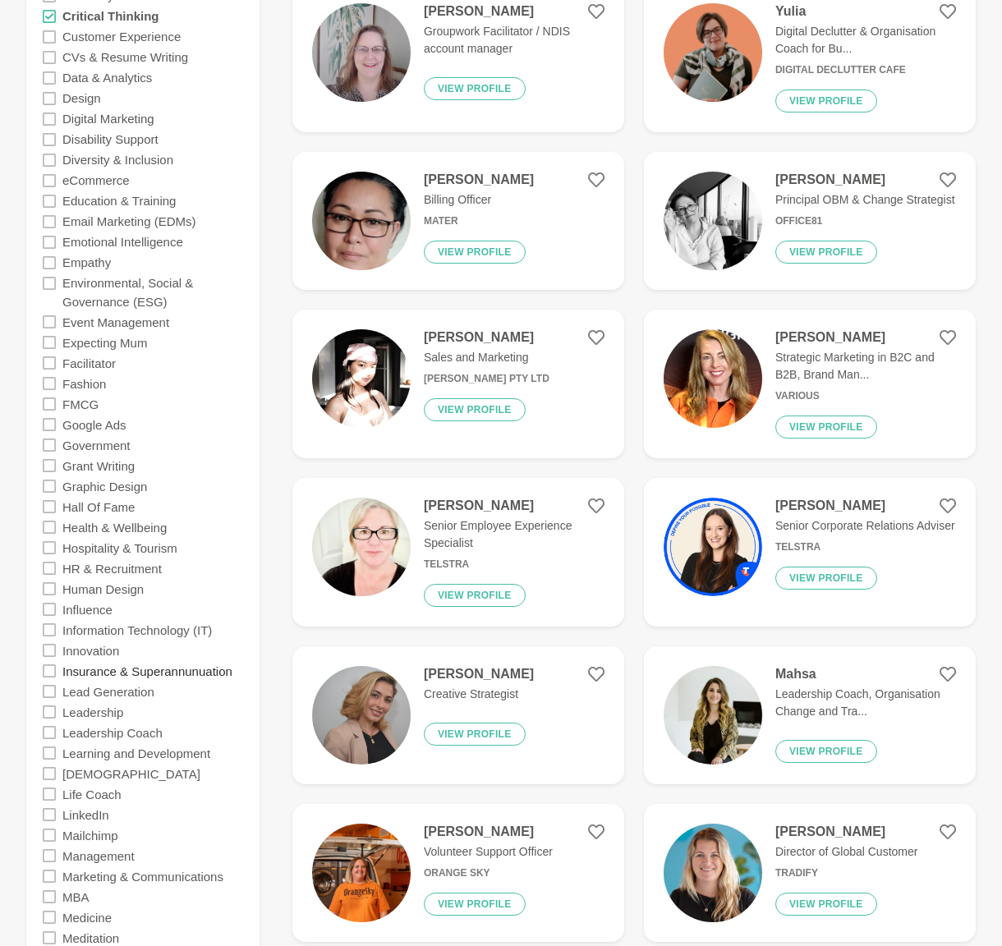
scroll to position [1113, 0]
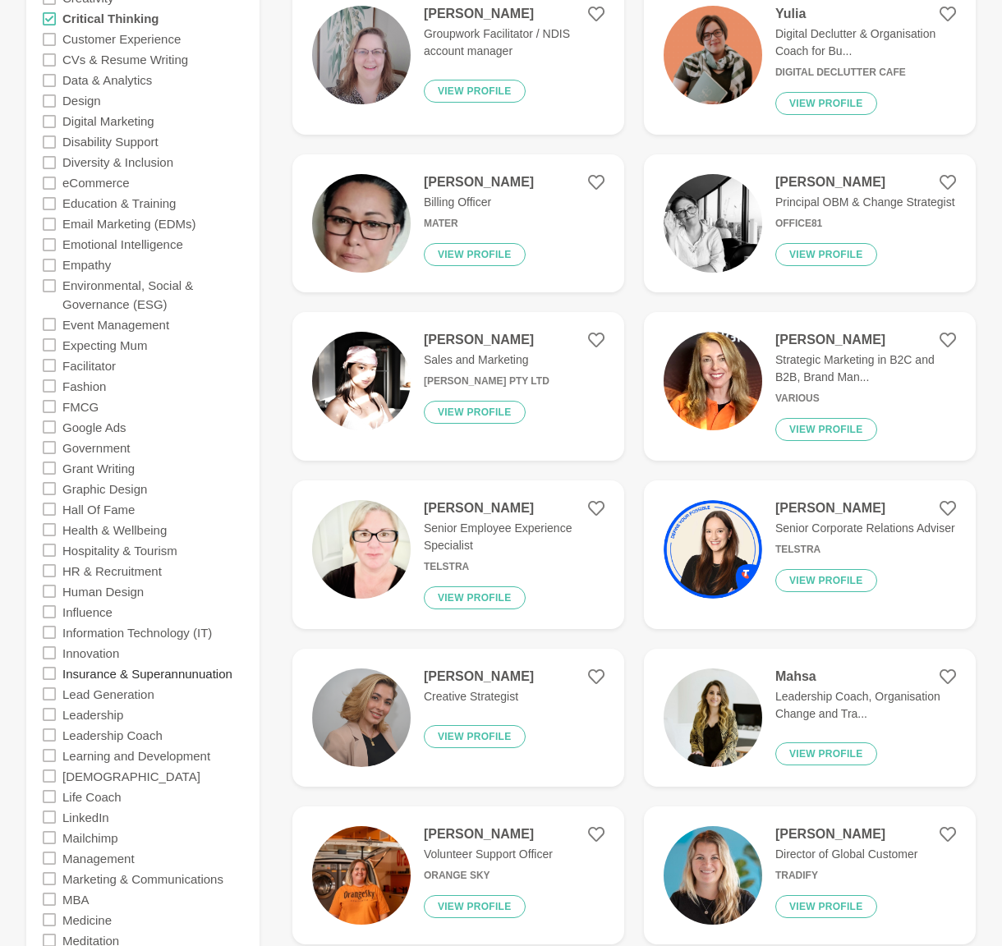
click at [65, 479] on label "Graphic Design" at bounding box center [104, 488] width 85 height 21
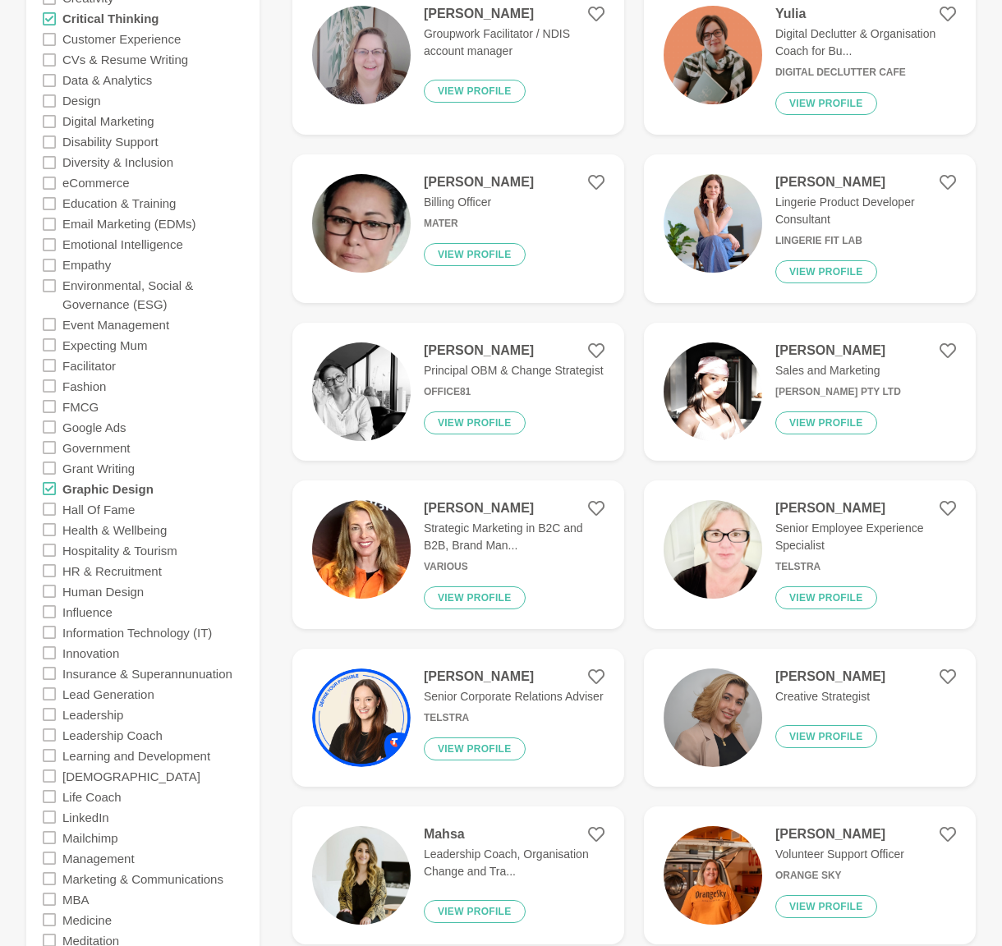
click at [53, 490] on icon at bounding box center [49, 488] width 13 height 13
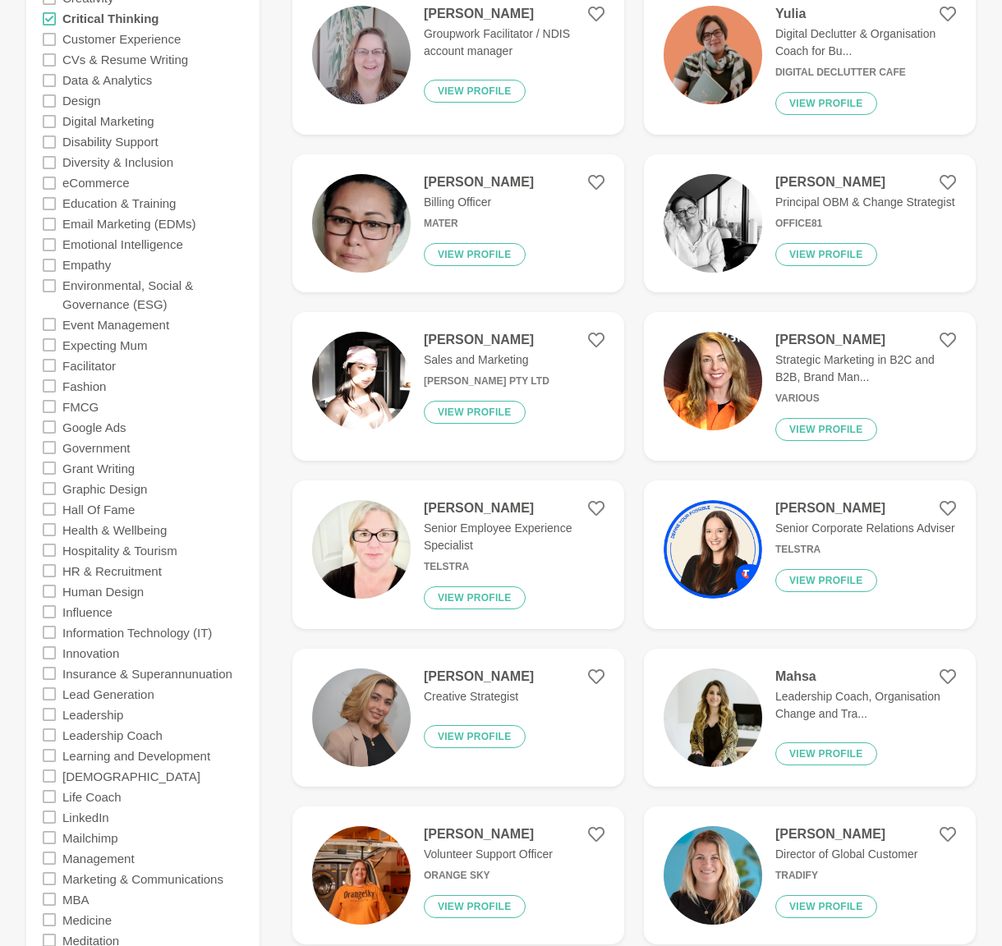
click at [53, 490] on icon at bounding box center [49, 488] width 13 height 13
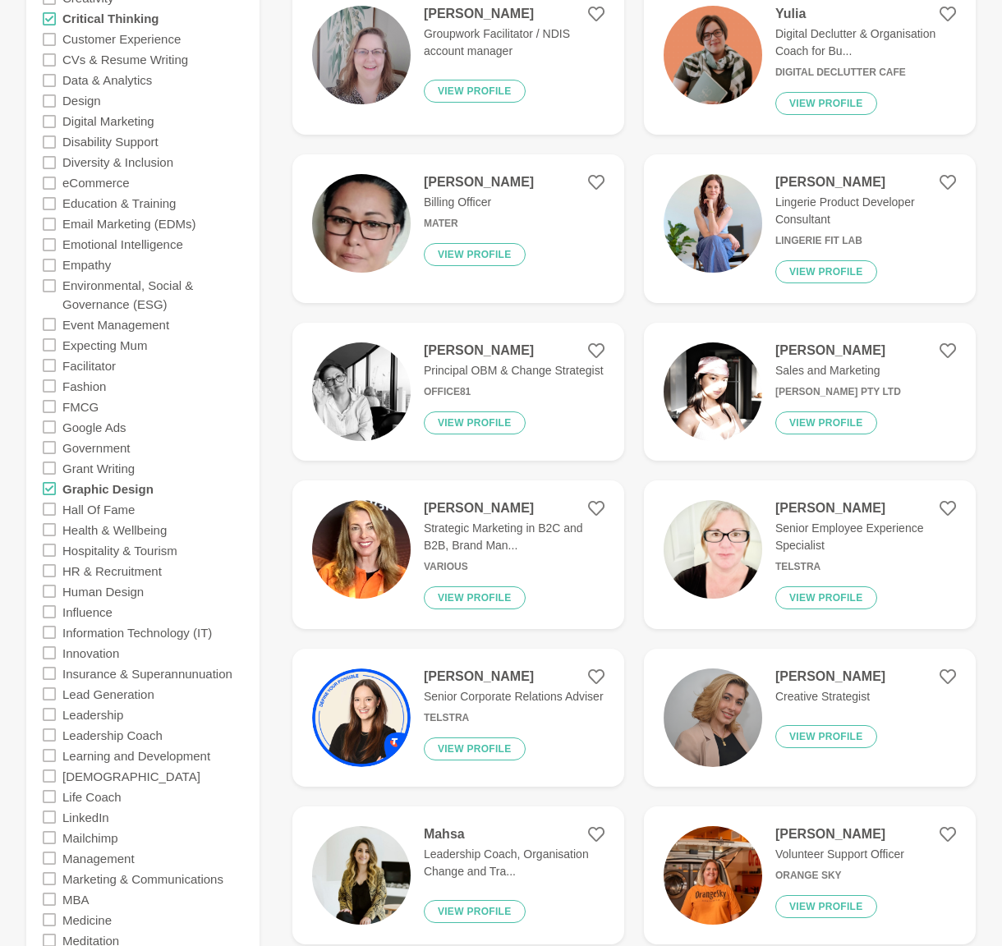
click at [53, 490] on icon at bounding box center [49, 488] width 13 height 13
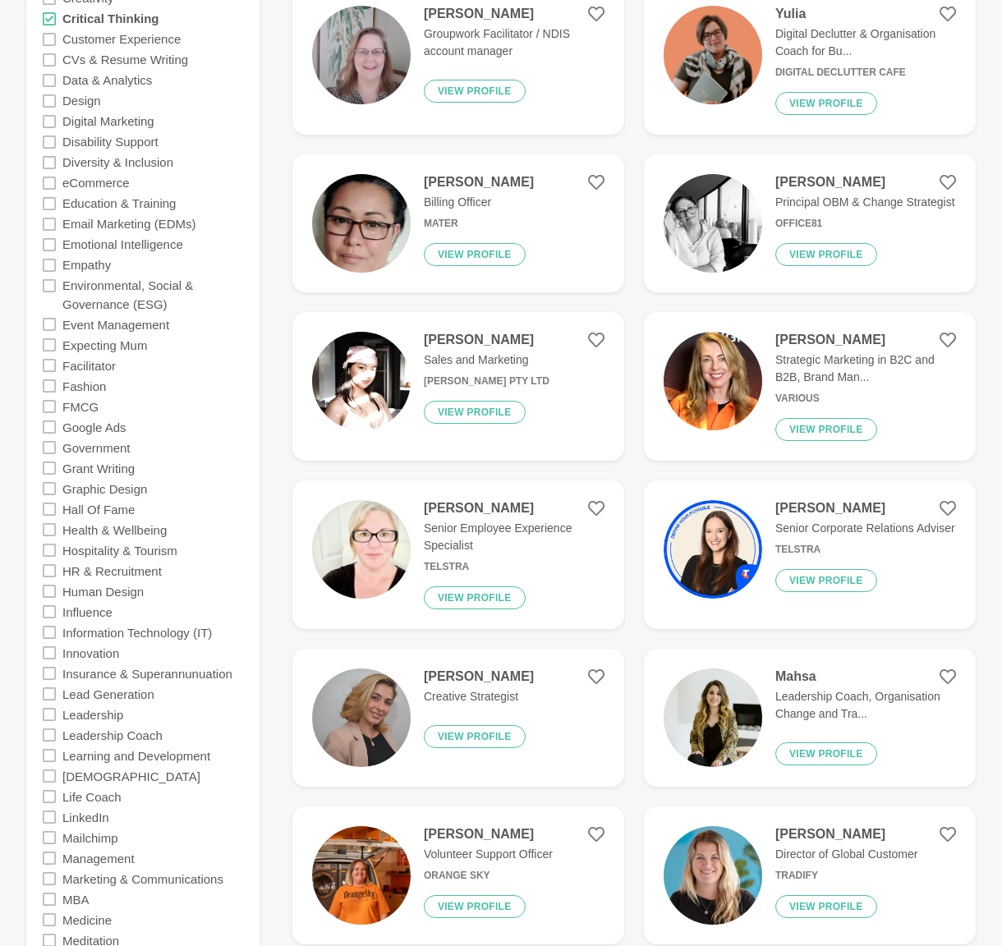
click at [53, 490] on icon at bounding box center [49, 488] width 13 height 13
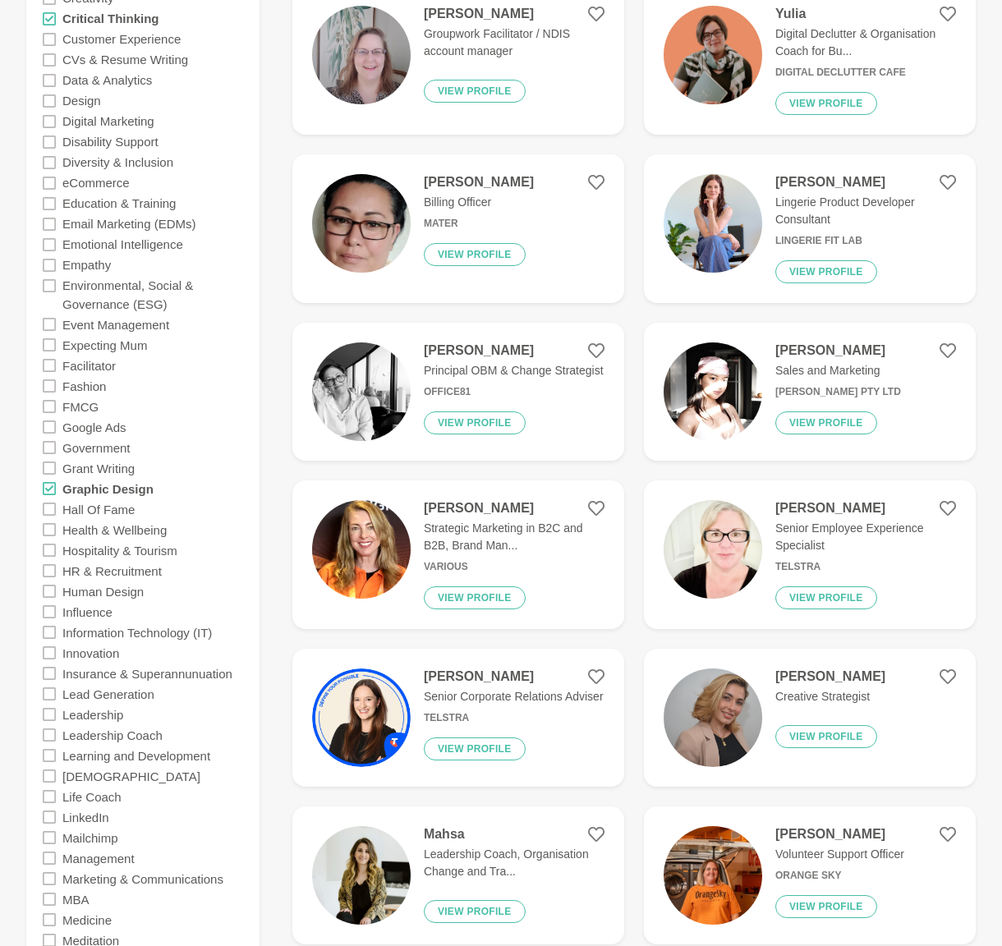
click at [53, 490] on icon at bounding box center [49, 488] width 13 height 13
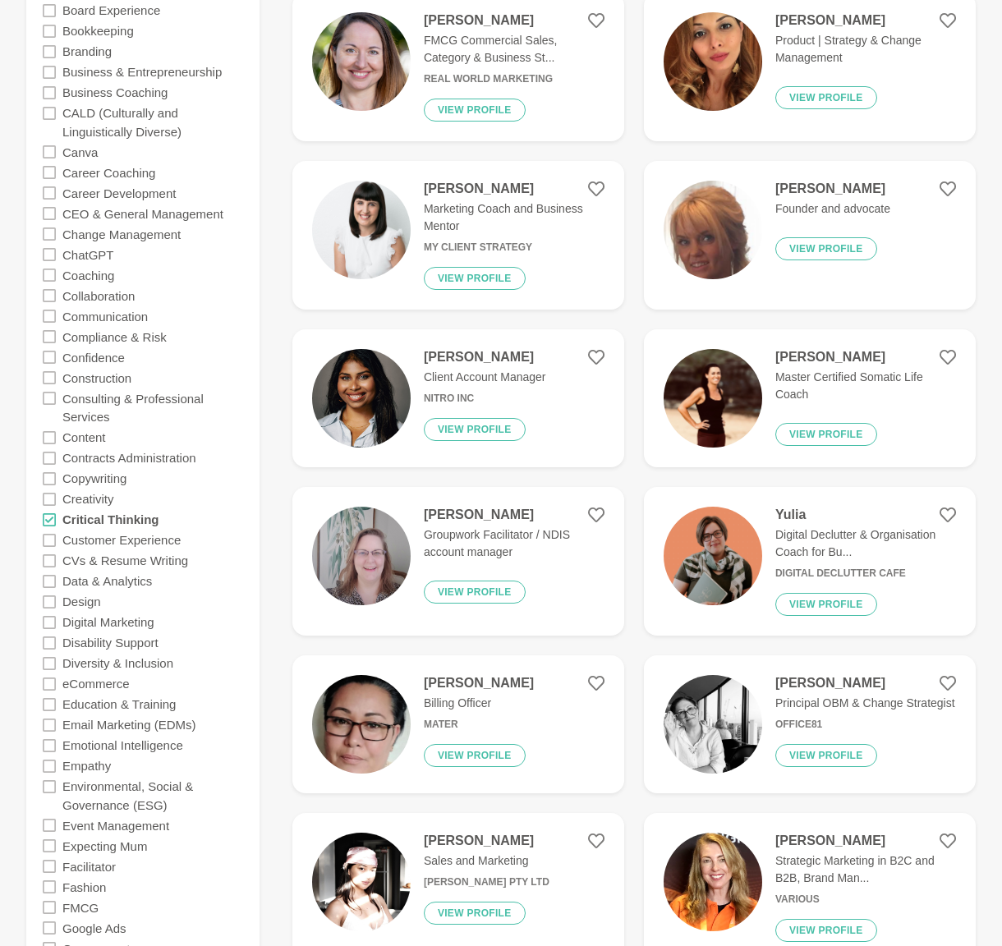
scroll to position [609, 0]
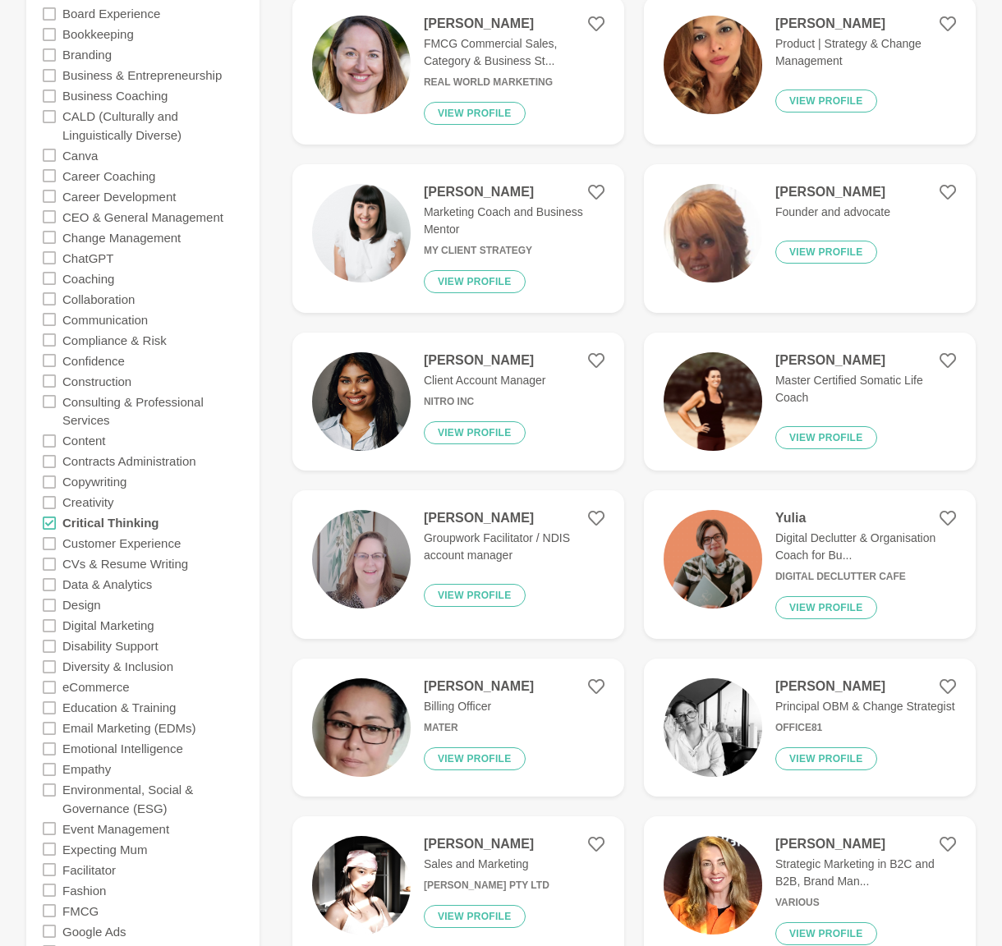
click at [52, 480] on icon at bounding box center [49, 482] width 13 height 13
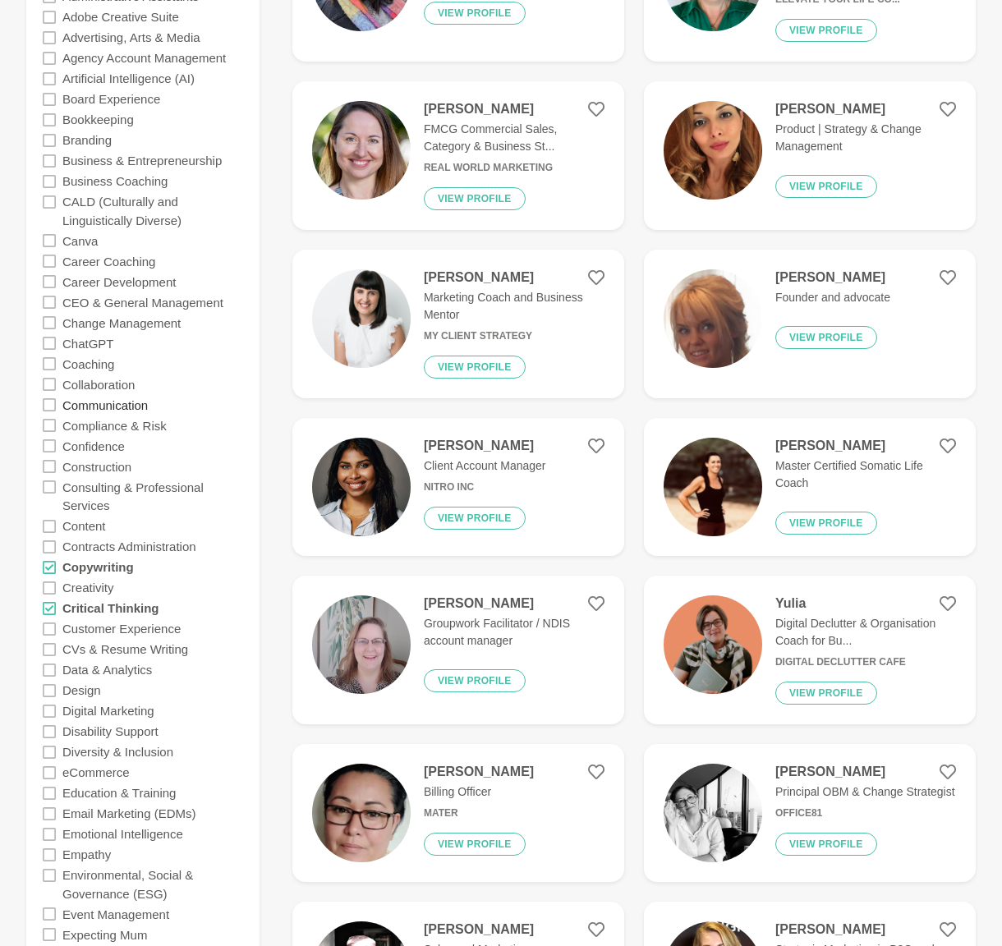
scroll to position [519, 0]
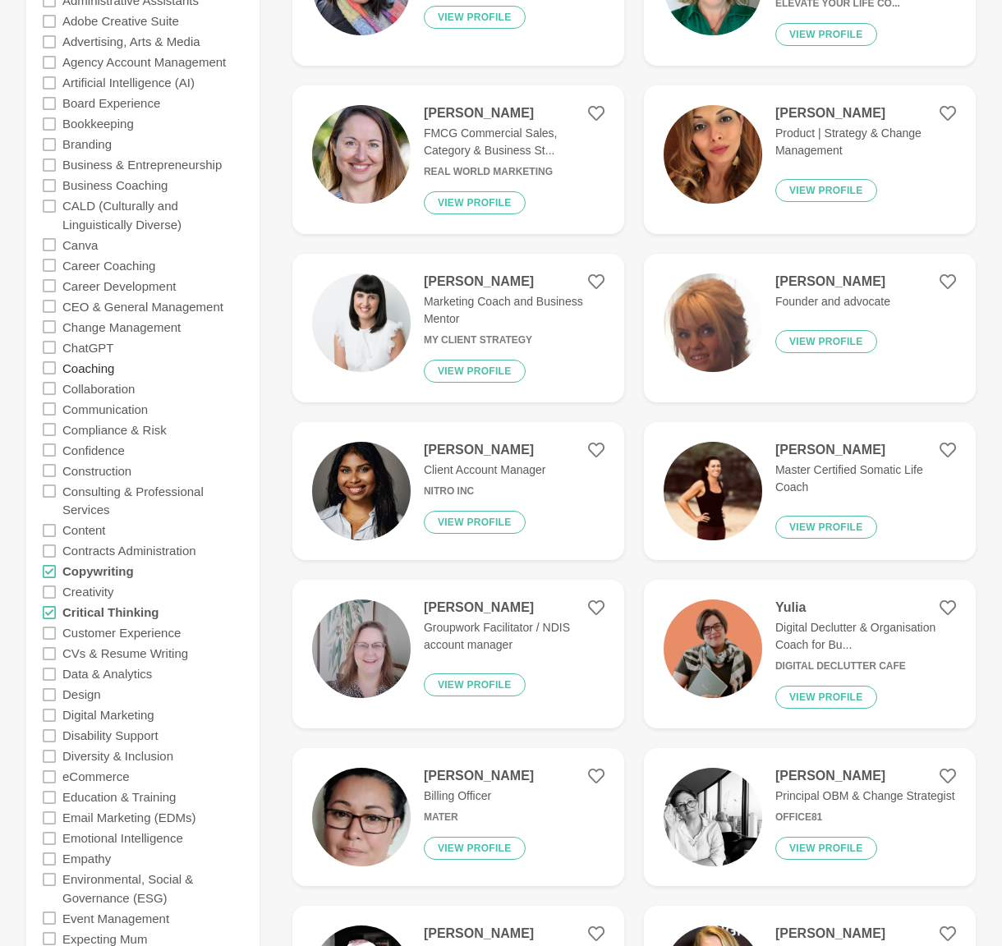
click at [90, 367] on label "Coaching" at bounding box center [88, 367] width 52 height 21
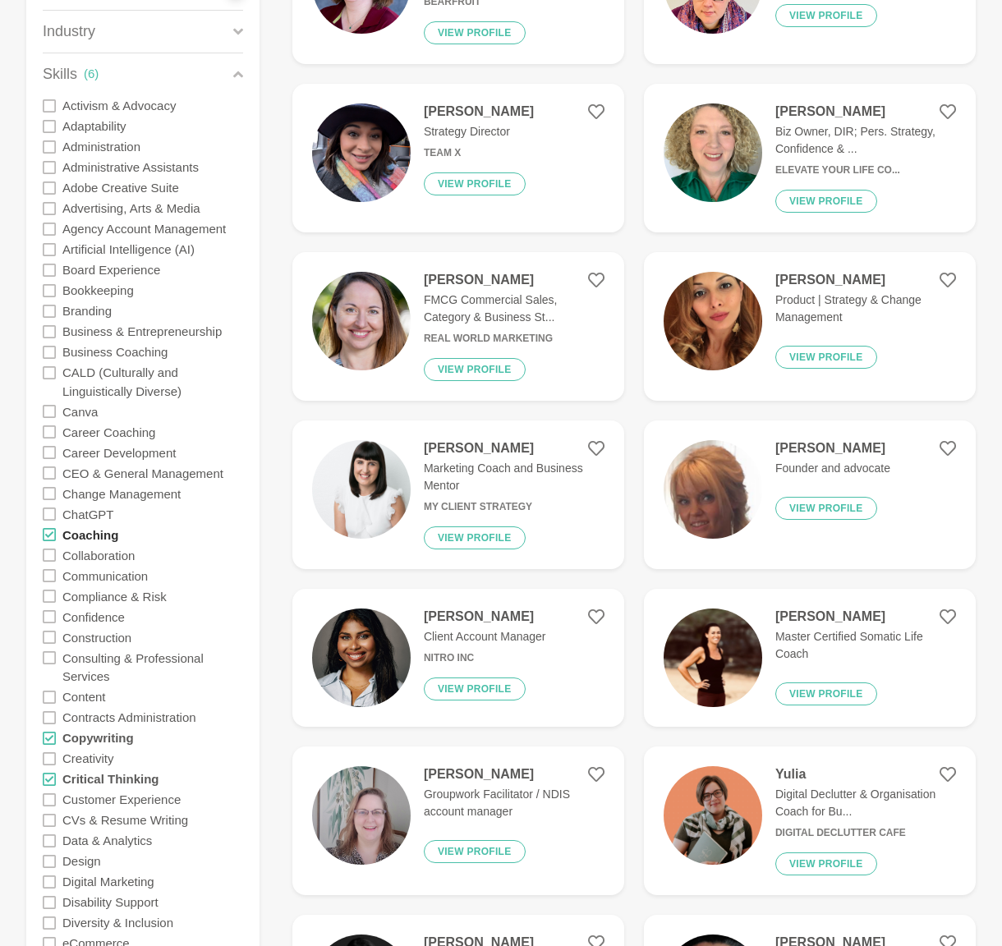
scroll to position [350, 0]
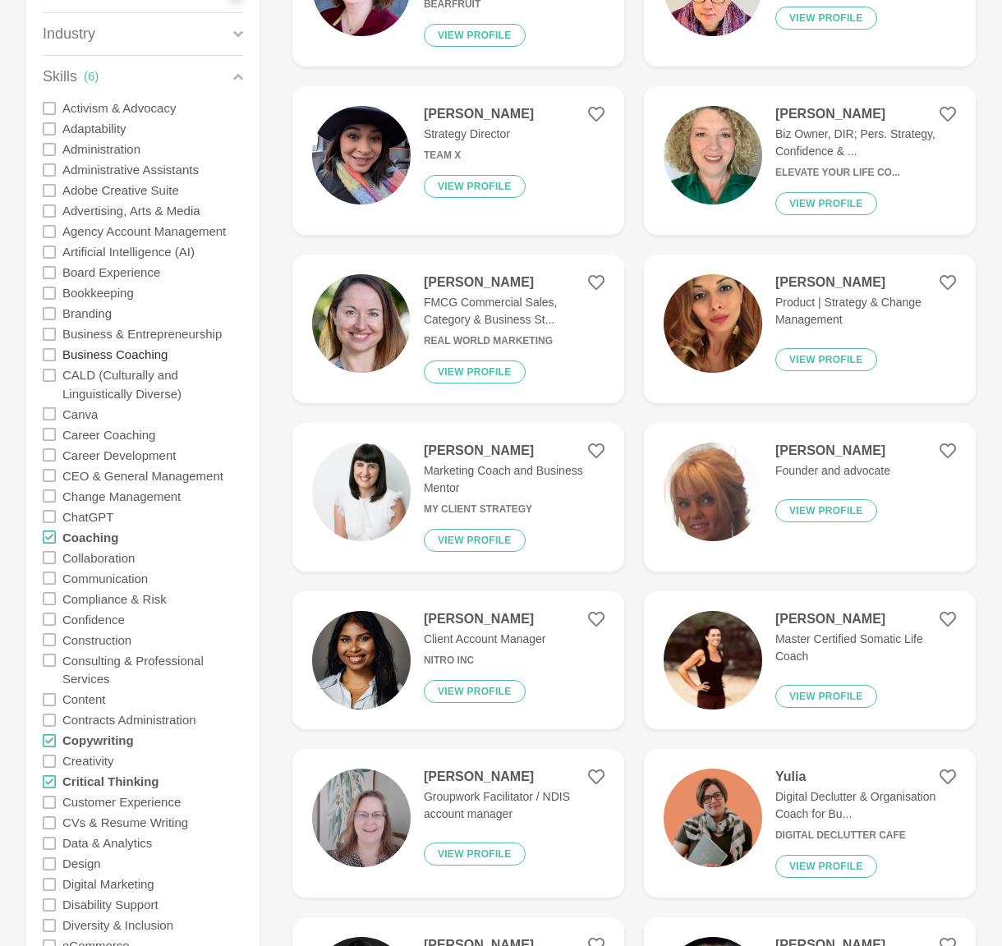
click at [90, 356] on label "Business Coaching" at bounding box center [114, 354] width 105 height 21
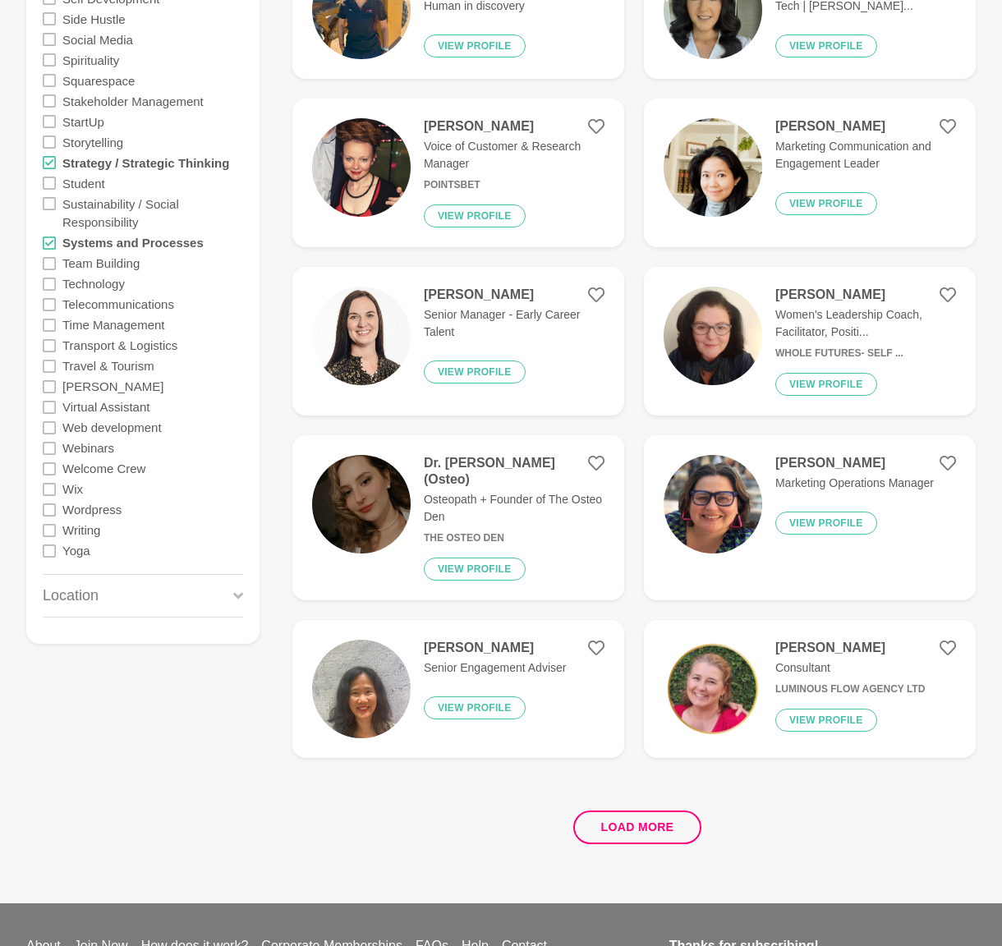
scroll to position [2798, 0]
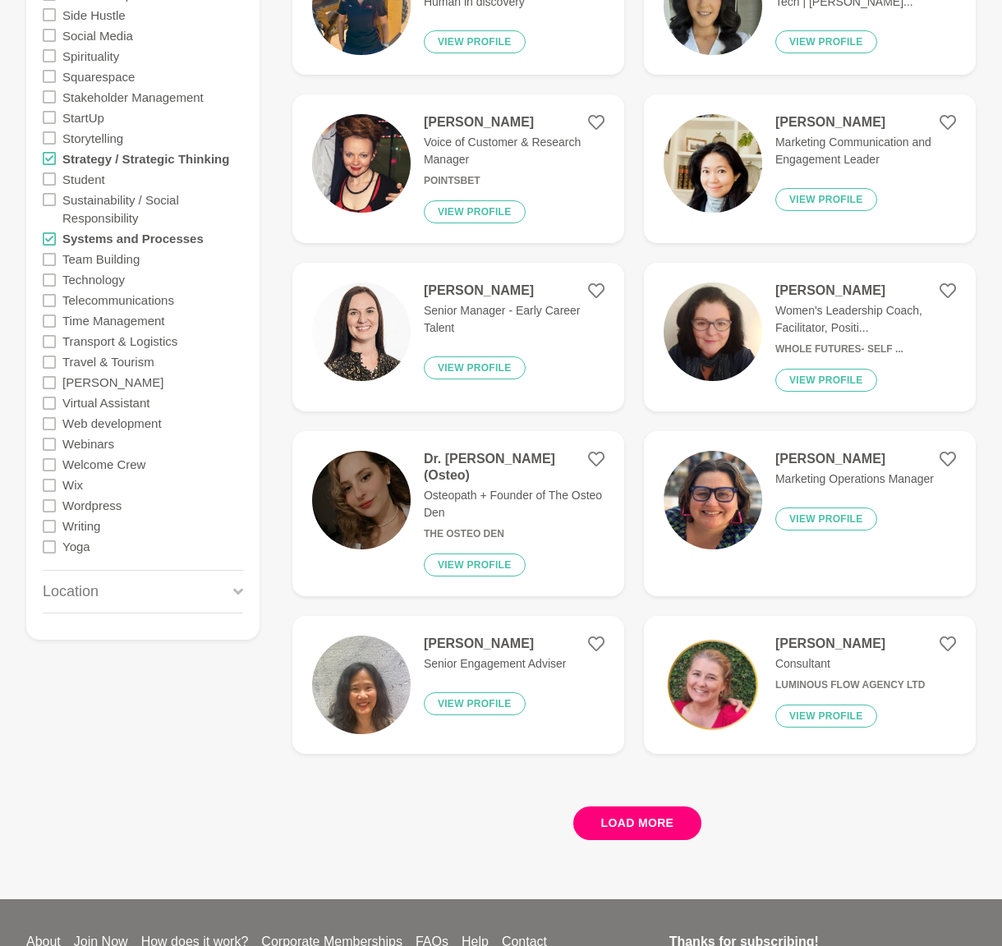
click at [651, 810] on button "Load more" at bounding box center [637, 824] width 129 height 34
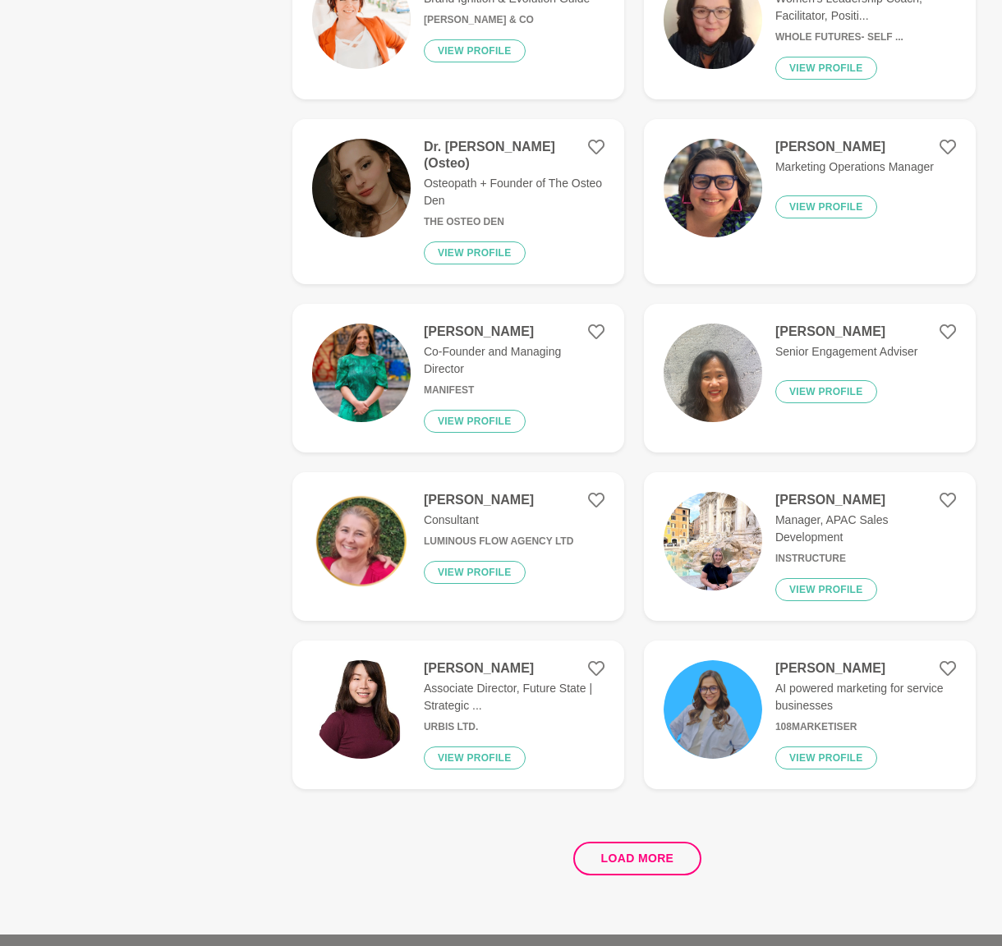
scroll to position [2743, 0]
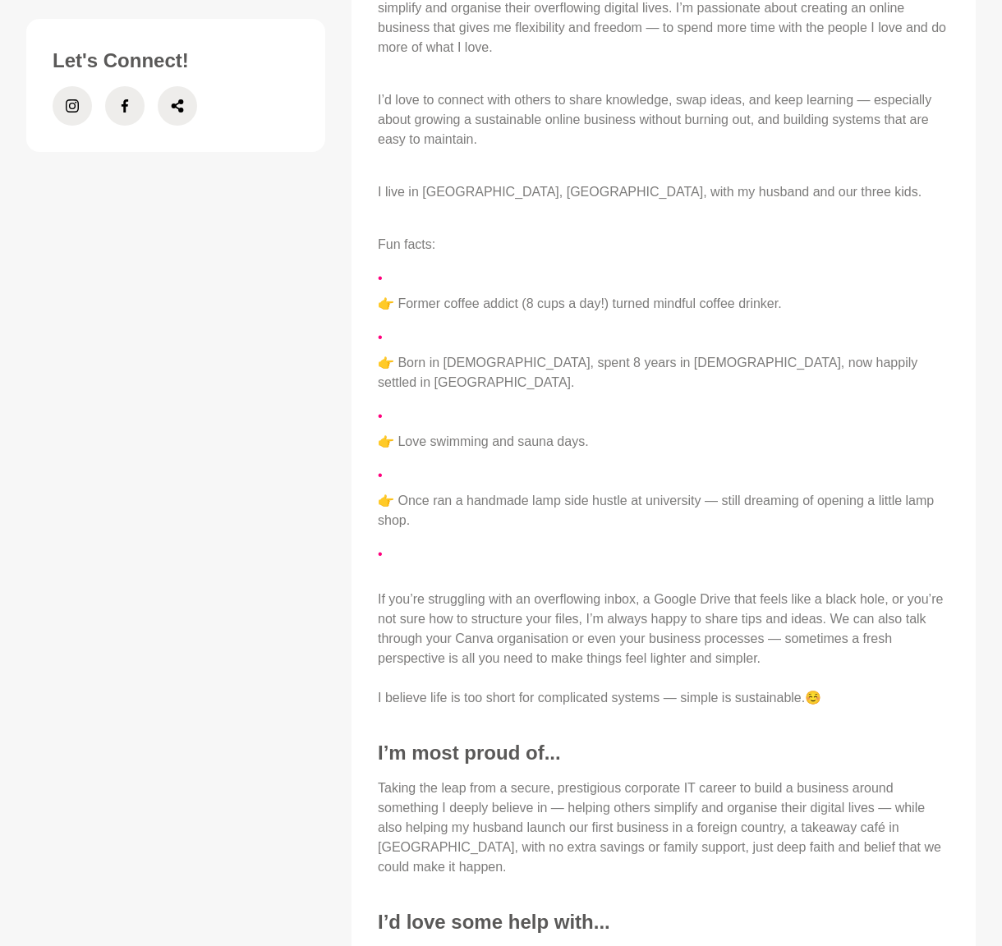
scroll to position [793, 0]
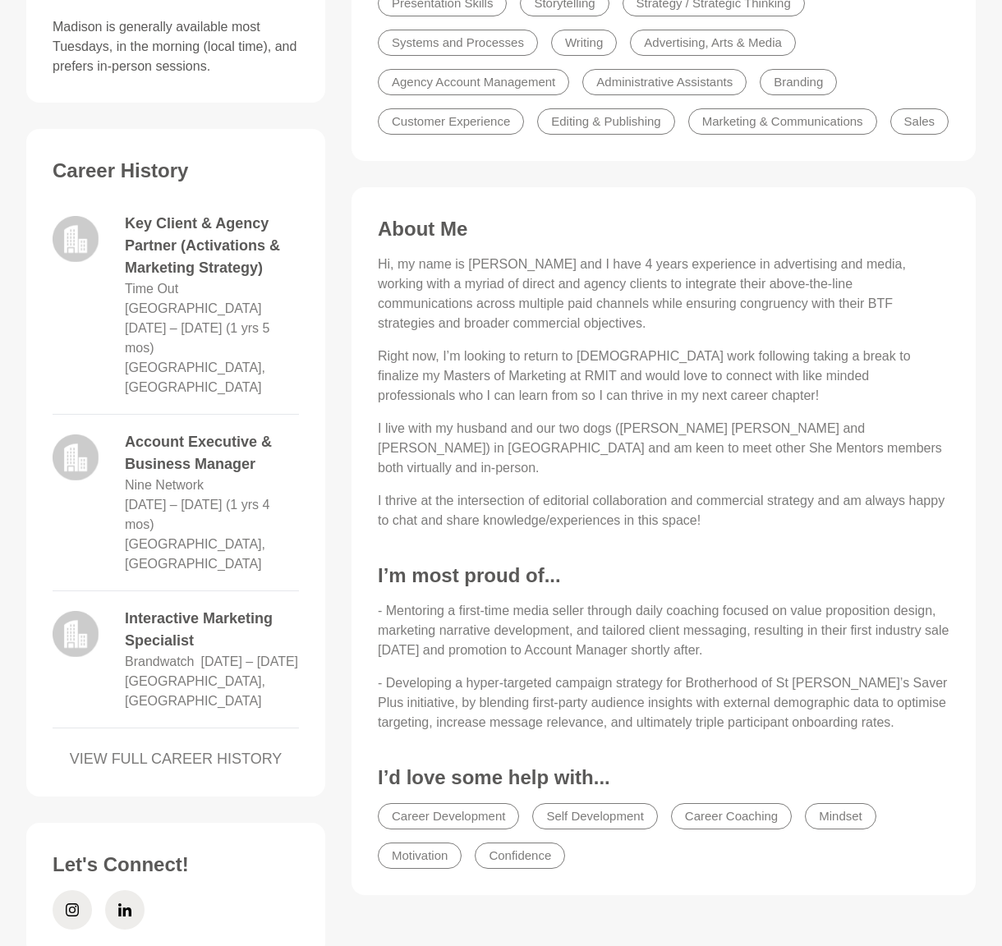
scroll to position [645, 0]
